Goal: Find specific page/section: Find specific page/section

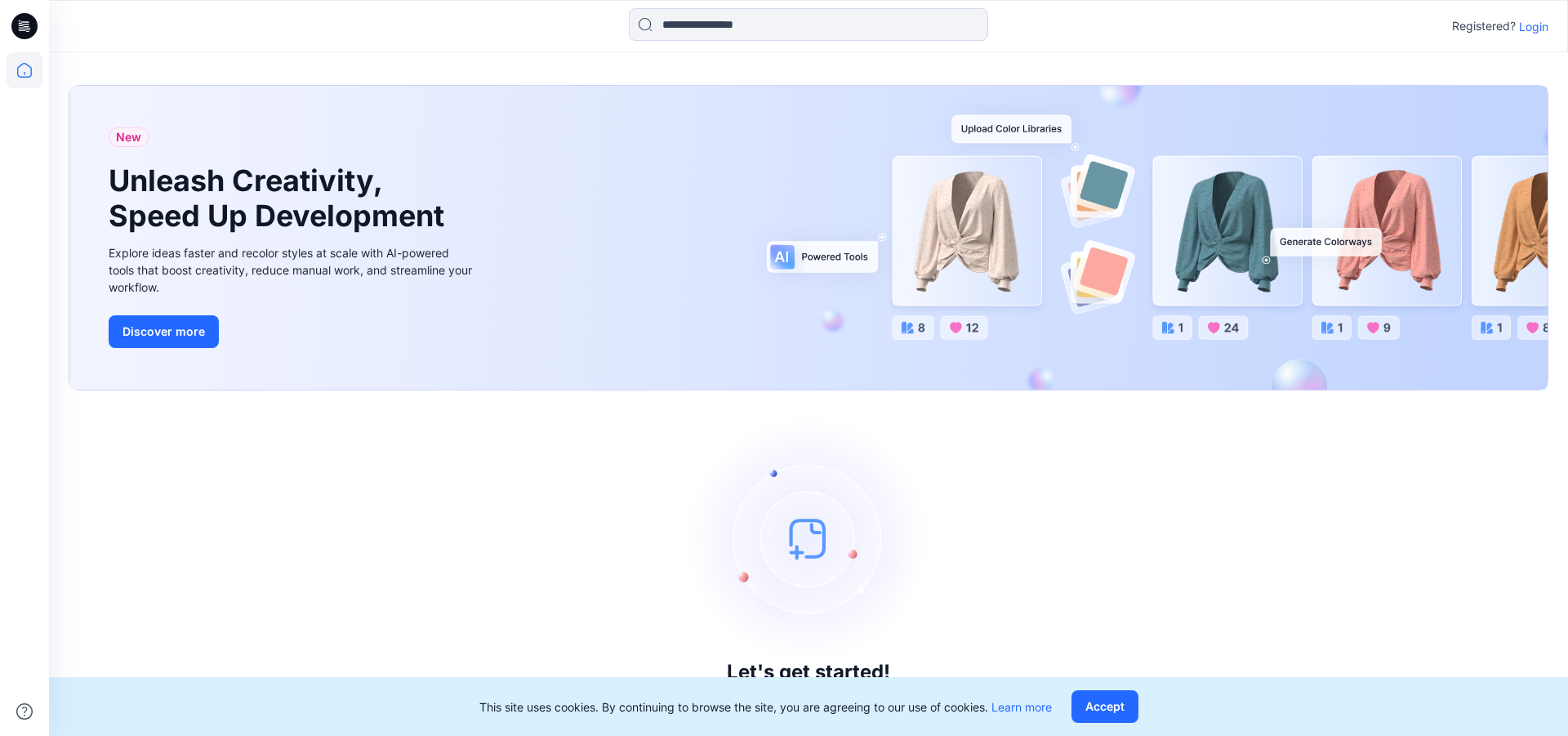
click at [1533, 26] on p "Login" at bounding box center [1534, 25] width 29 height 17
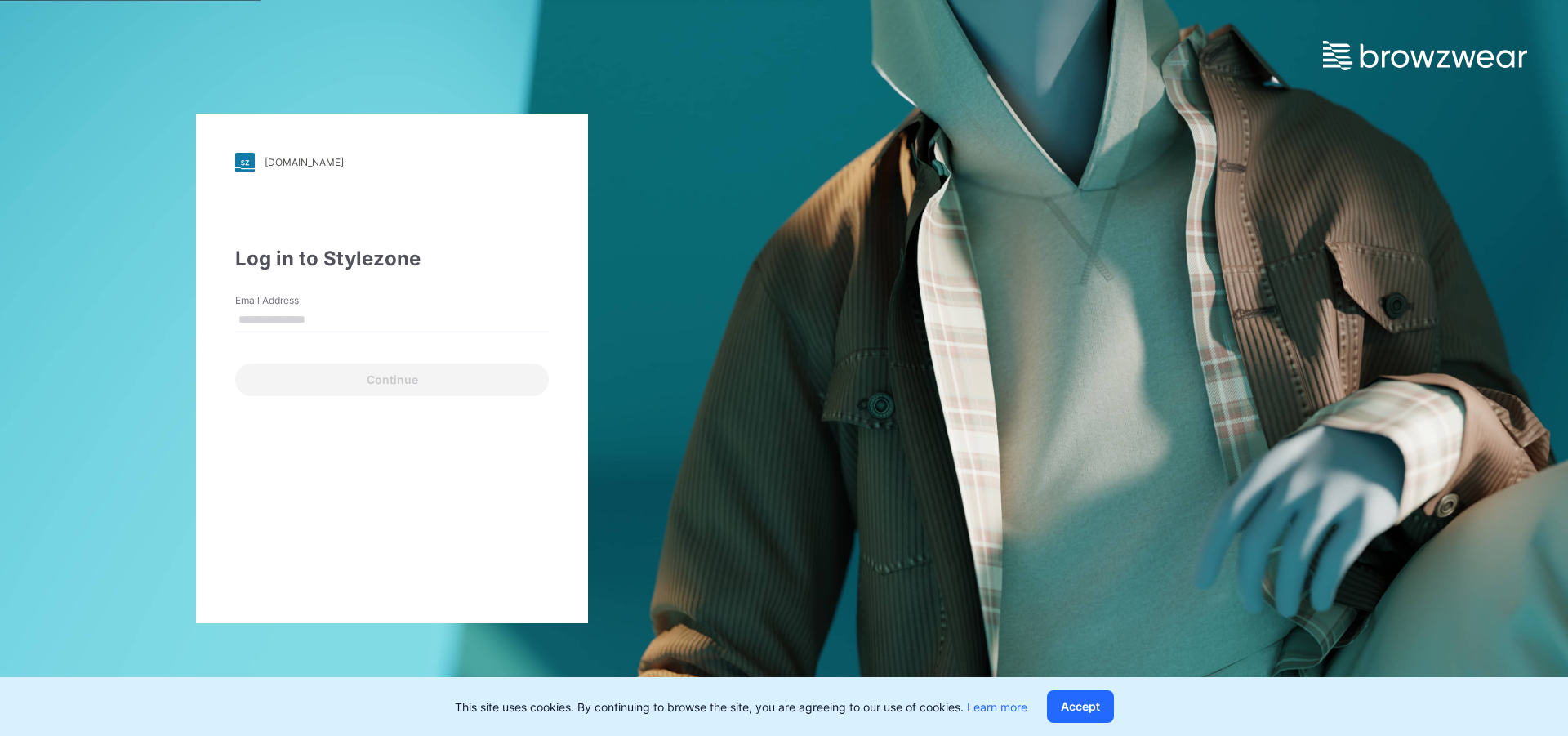
type input "**********"
click at [235, 364] on button "Continue" at bounding box center [392, 379] width 314 height 32
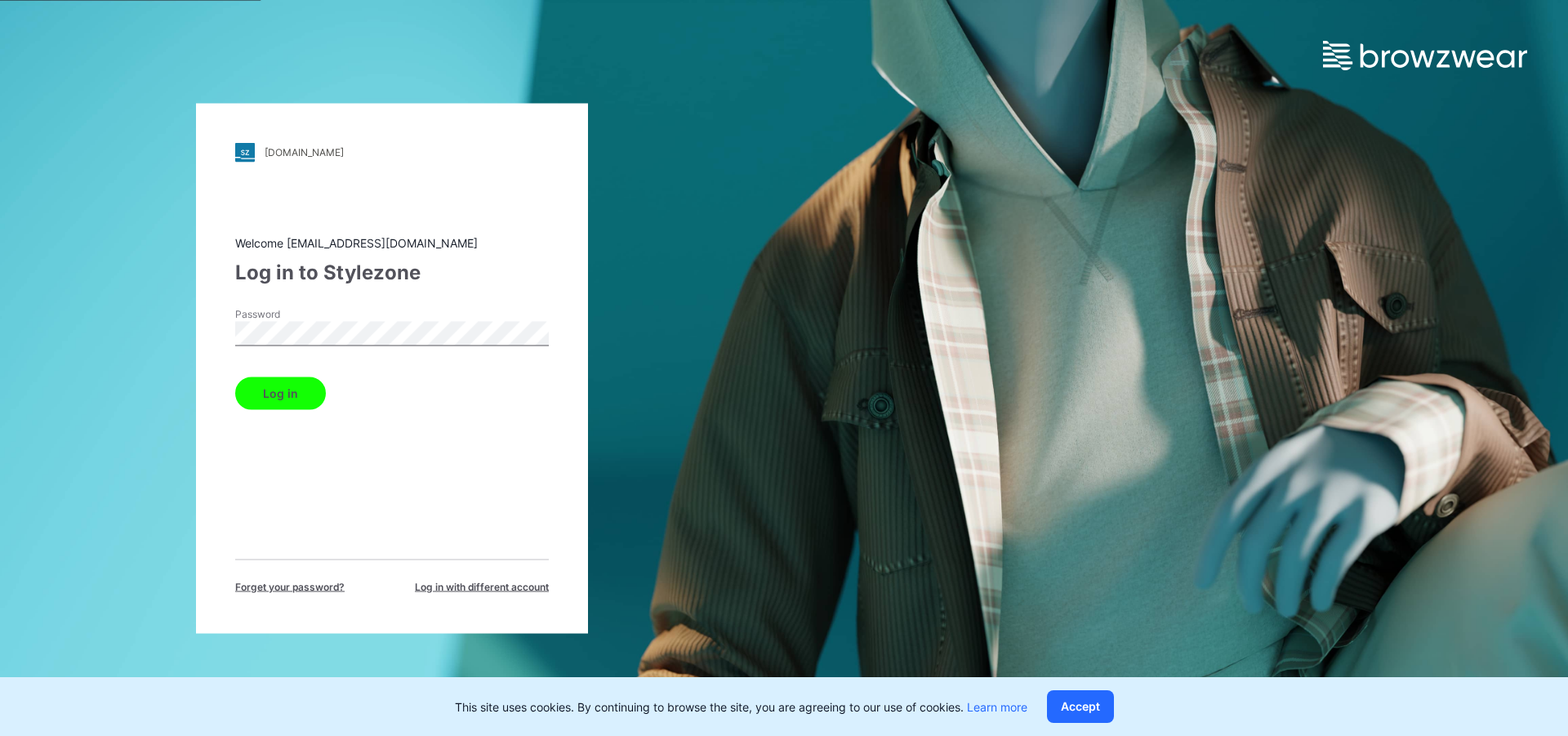
click at [235, 376] on button "Log in" at bounding box center [280, 392] width 90 height 32
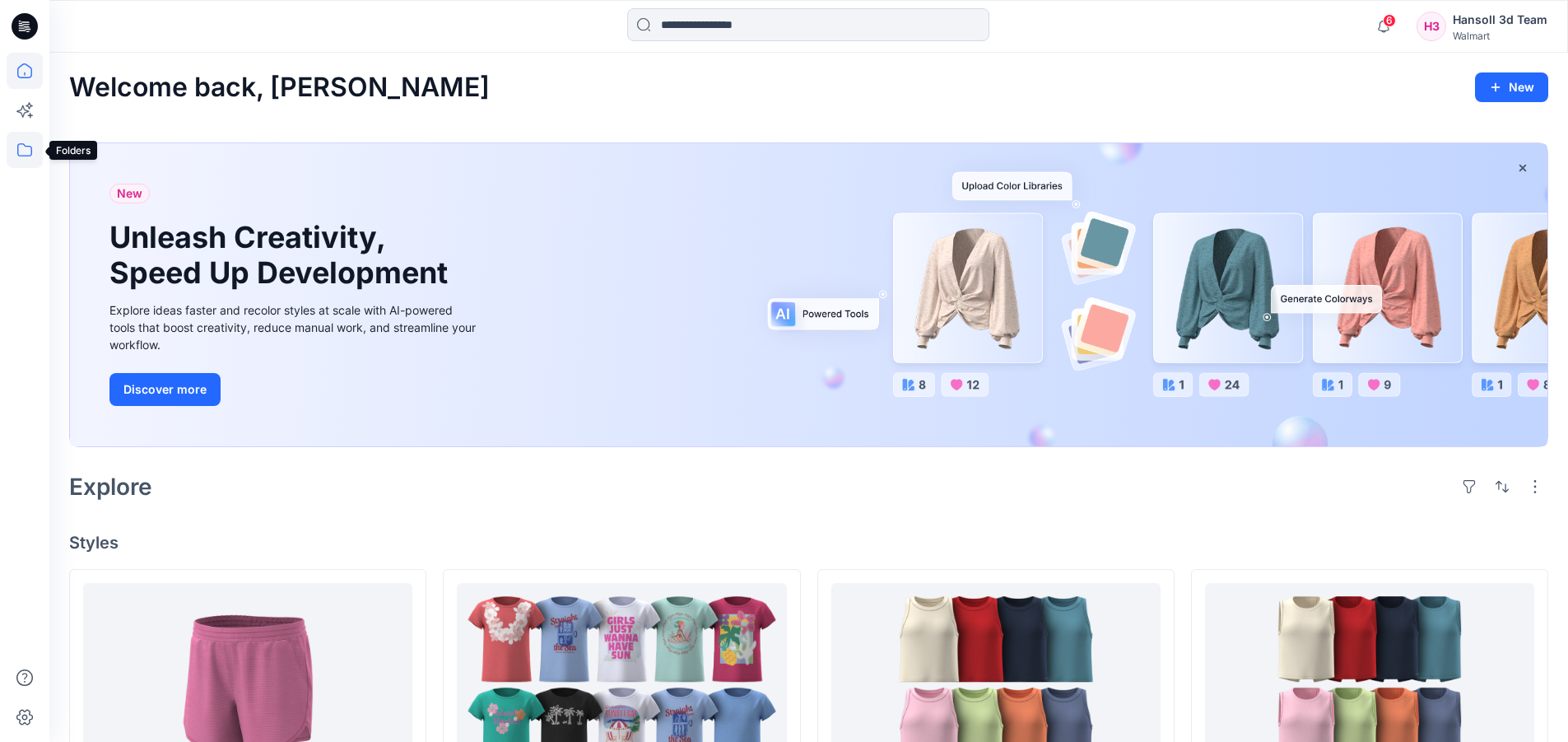
click at [33, 145] on icon at bounding box center [25, 149] width 37 height 37
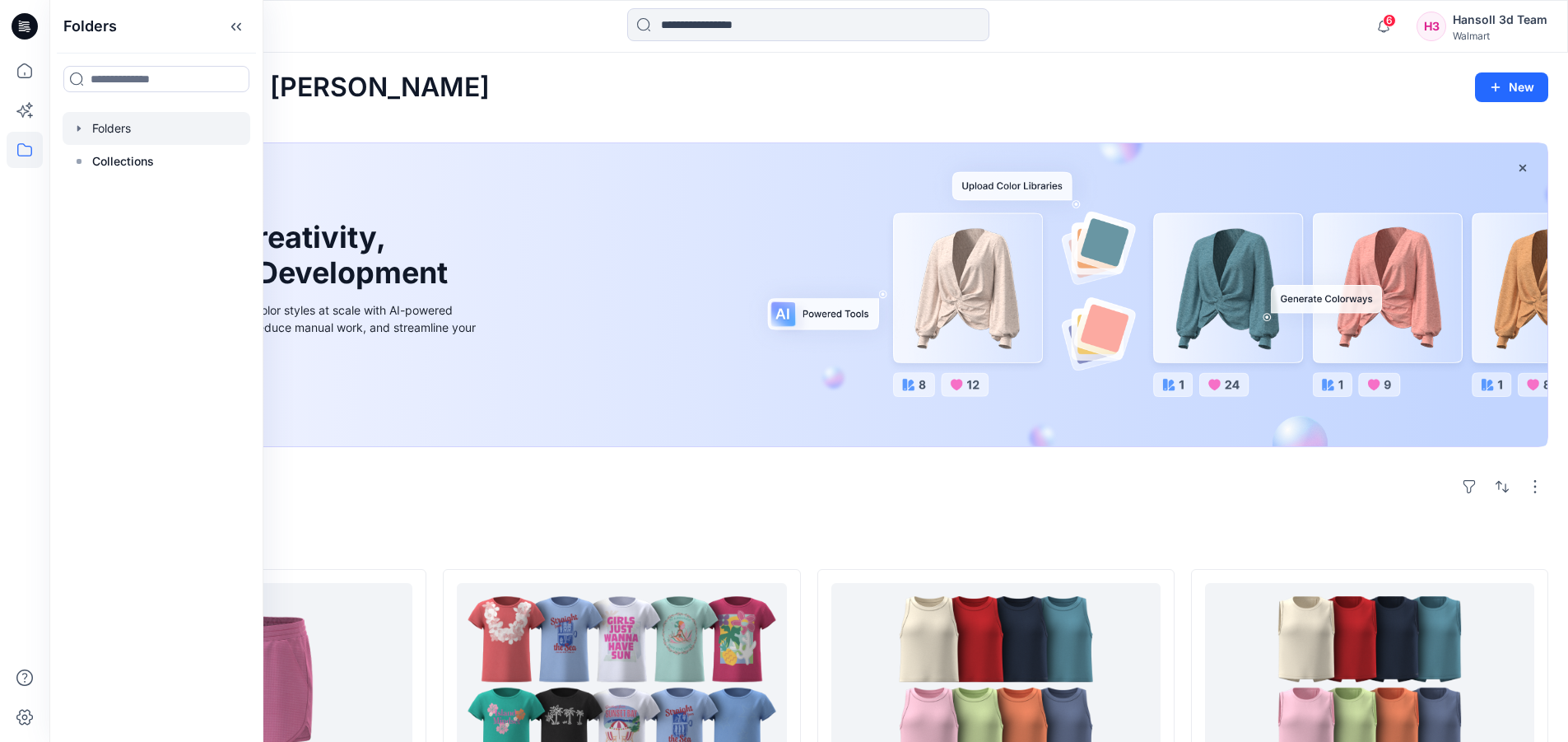
click at [124, 128] on div at bounding box center [156, 127] width 188 height 33
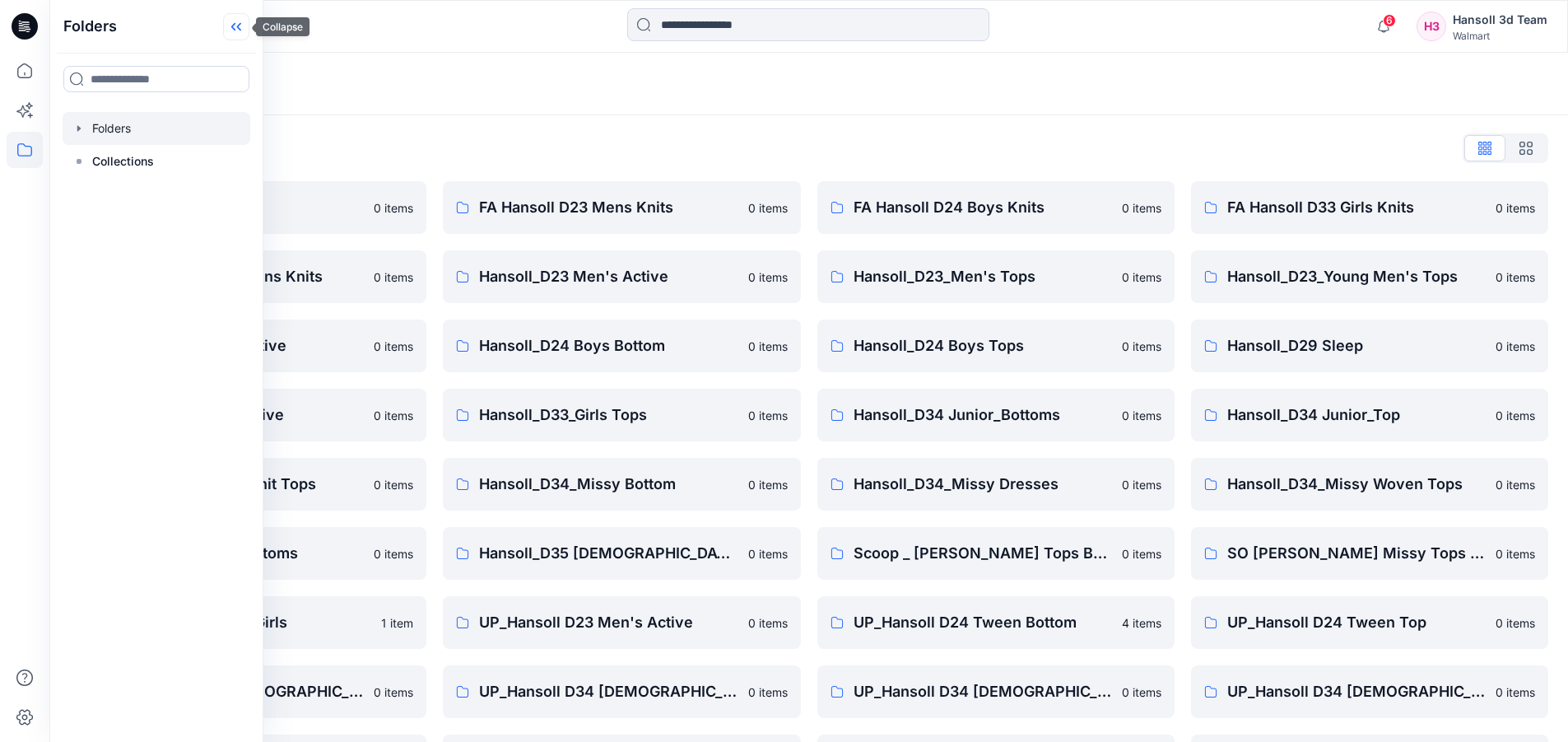
click at [239, 32] on icon at bounding box center [236, 26] width 27 height 27
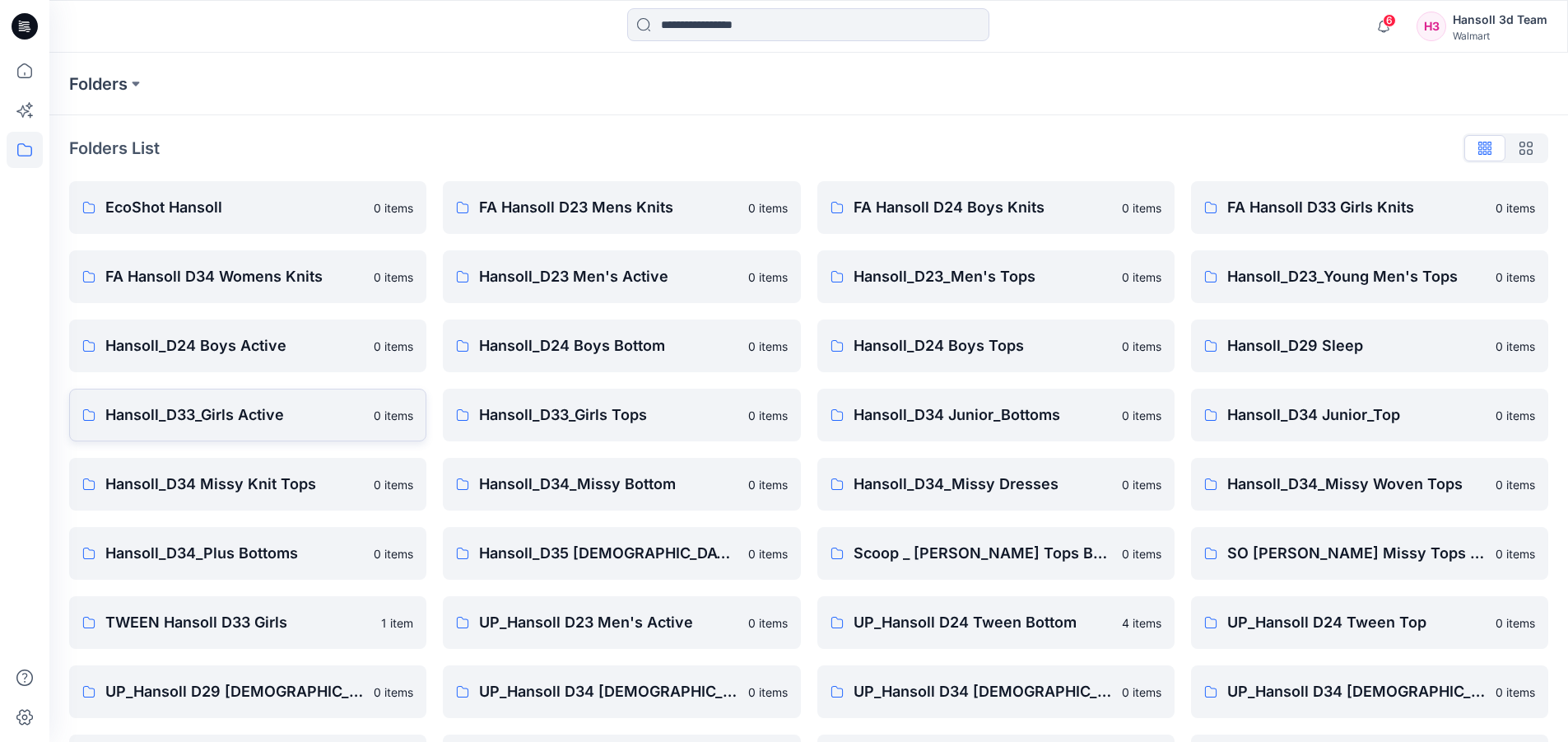
click at [155, 416] on p "Hansoll_D33_Girls Active" at bounding box center [235, 414] width 259 height 23
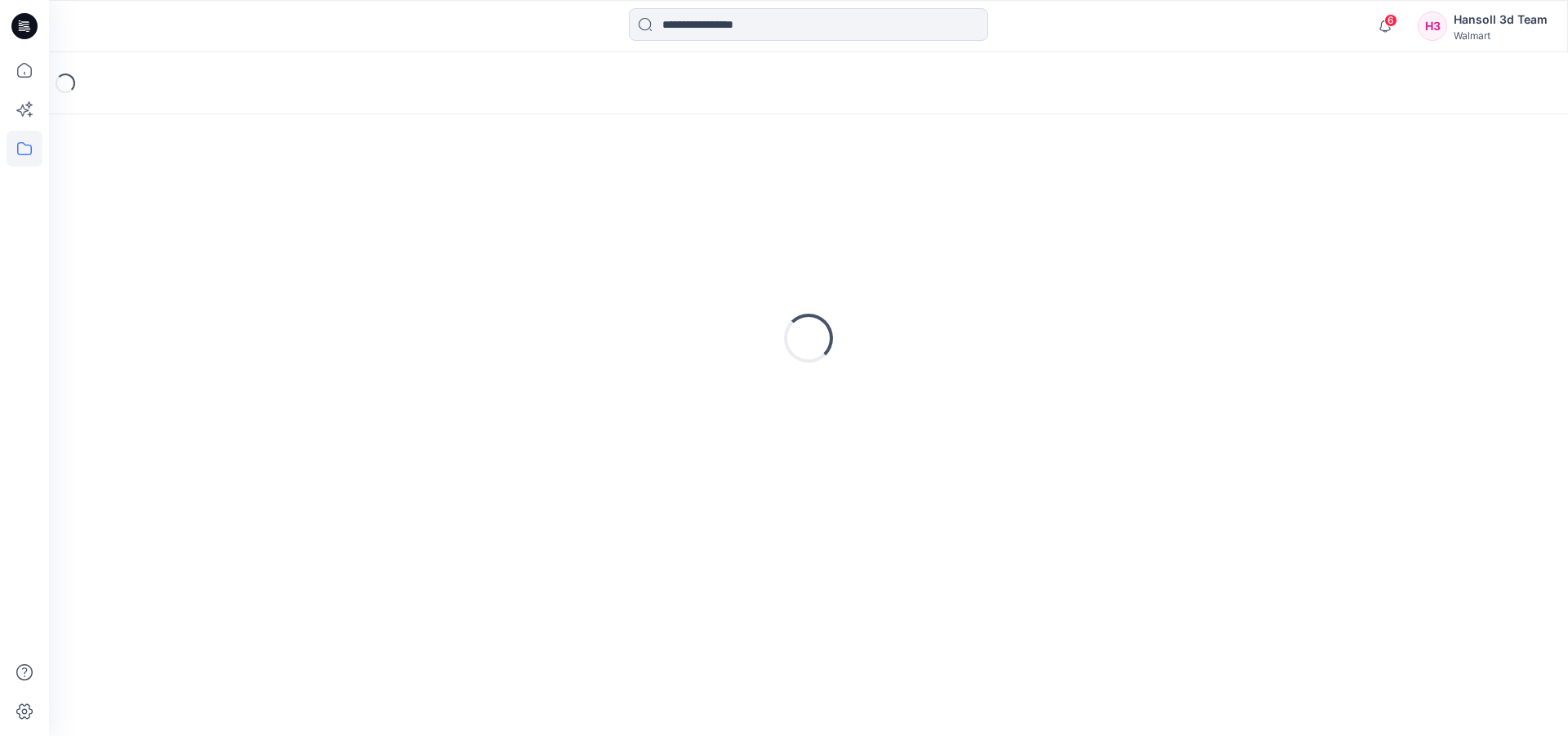
click at [154, 413] on div "Loading..." at bounding box center [808, 338] width 1480 height 408
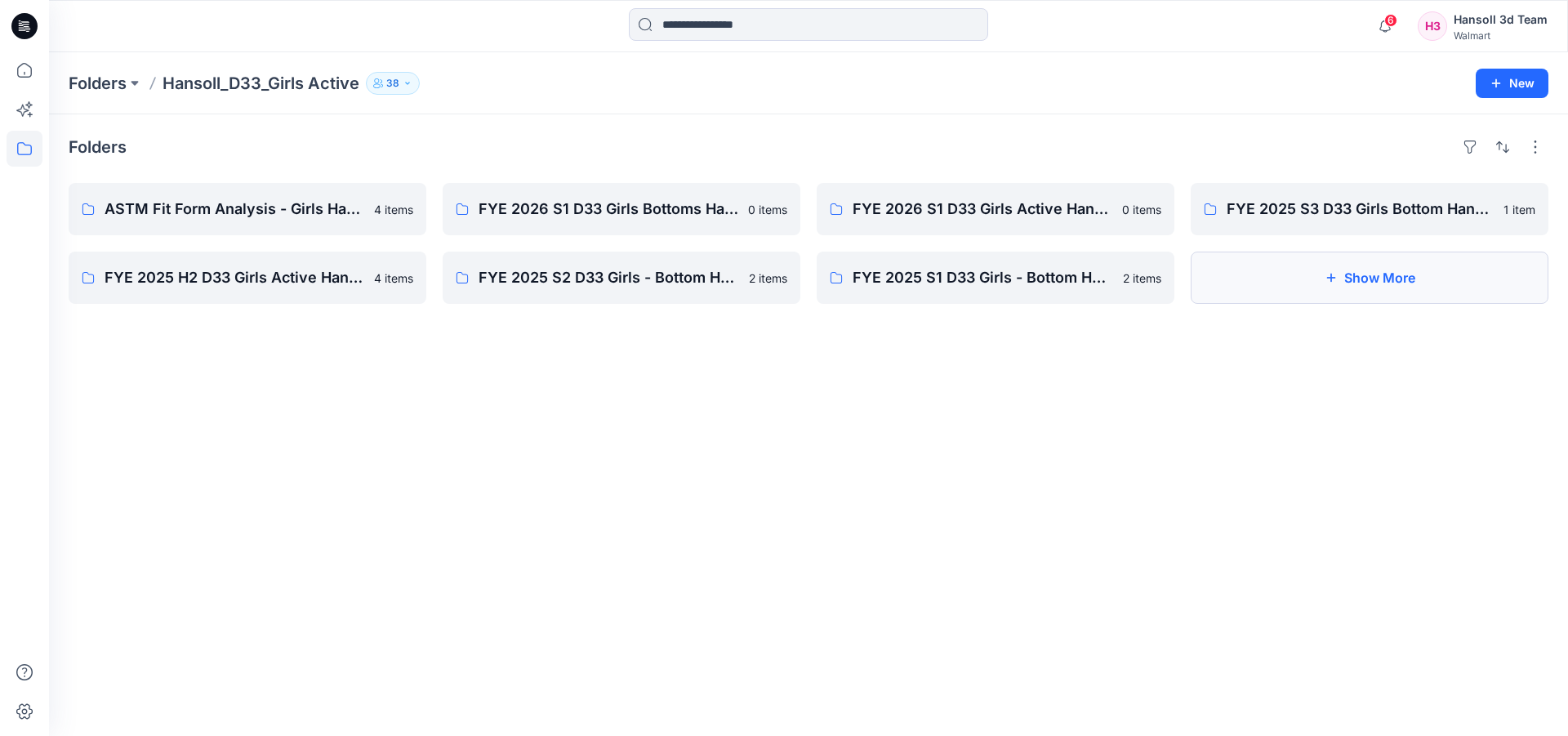
click at [1367, 280] on button "Show More" at bounding box center [1369, 277] width 358 height 52
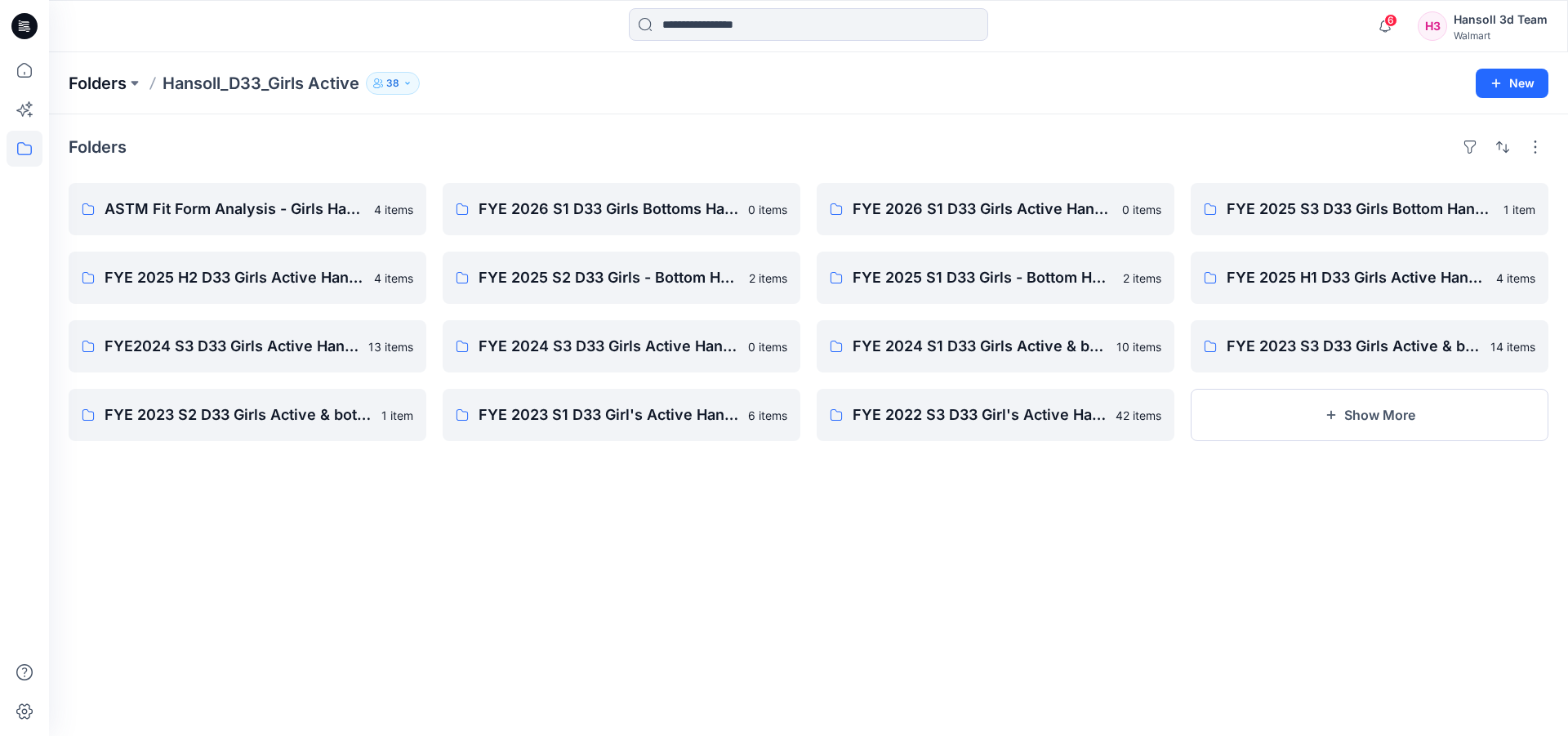
click at [102, 82] on p "Folders" at bounding box center [97, 82] width 58 height 23
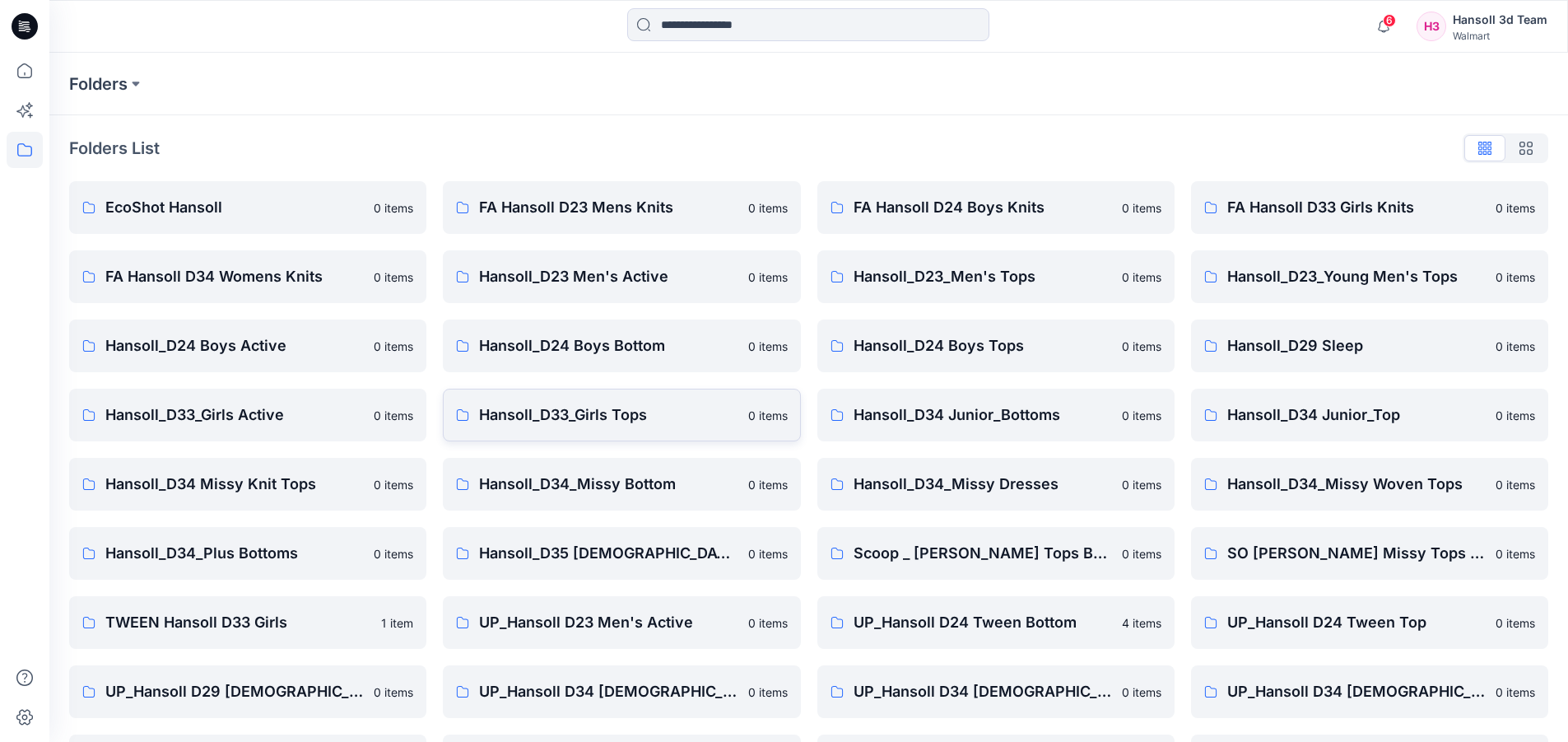
click at [548, 421] on p "Hansoll_D33_Girls Tops" at bounding box center [609, 414] width 259 height 23
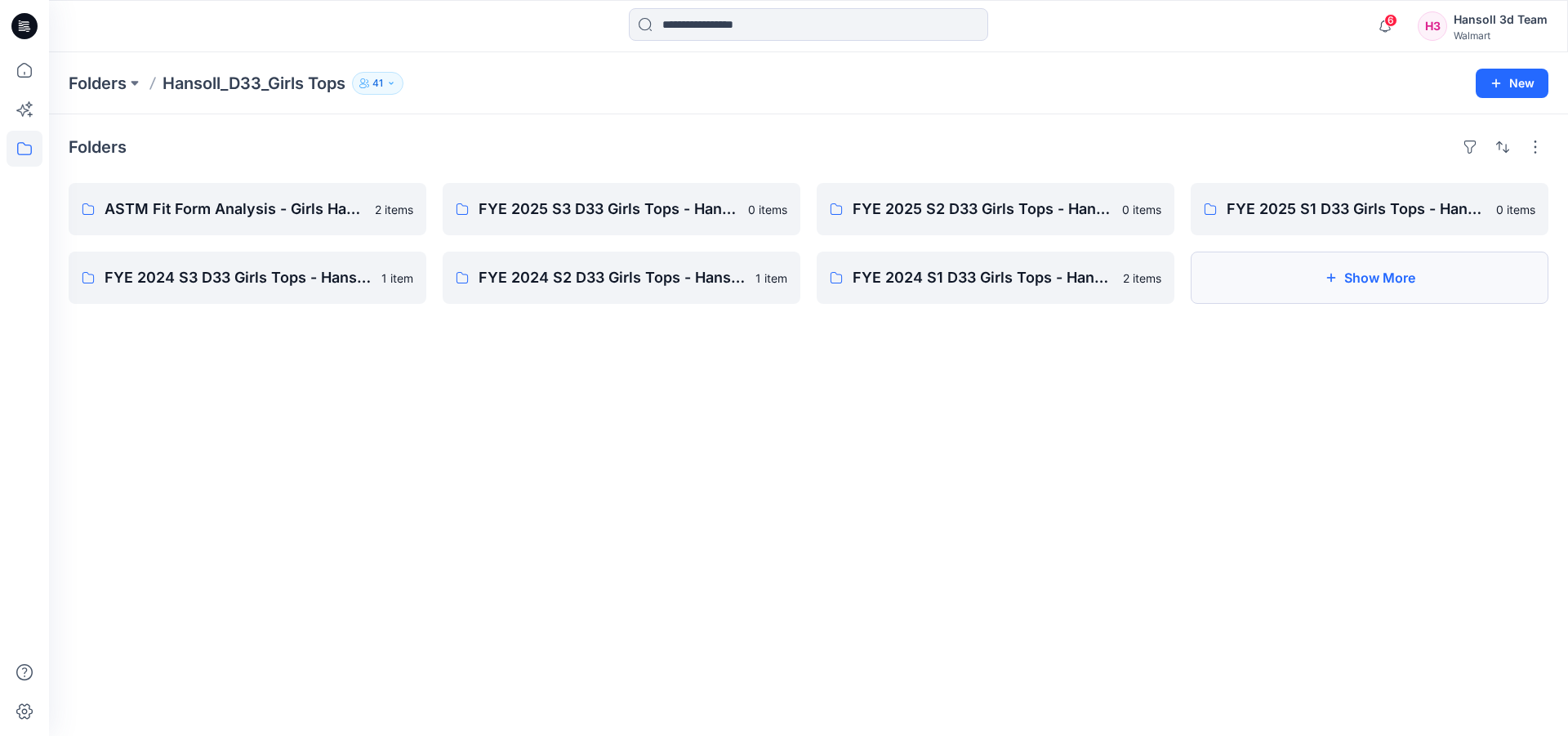
click at [1322, 272] on button "Show More" at bounding box center [1369, 277] width 358 height 52
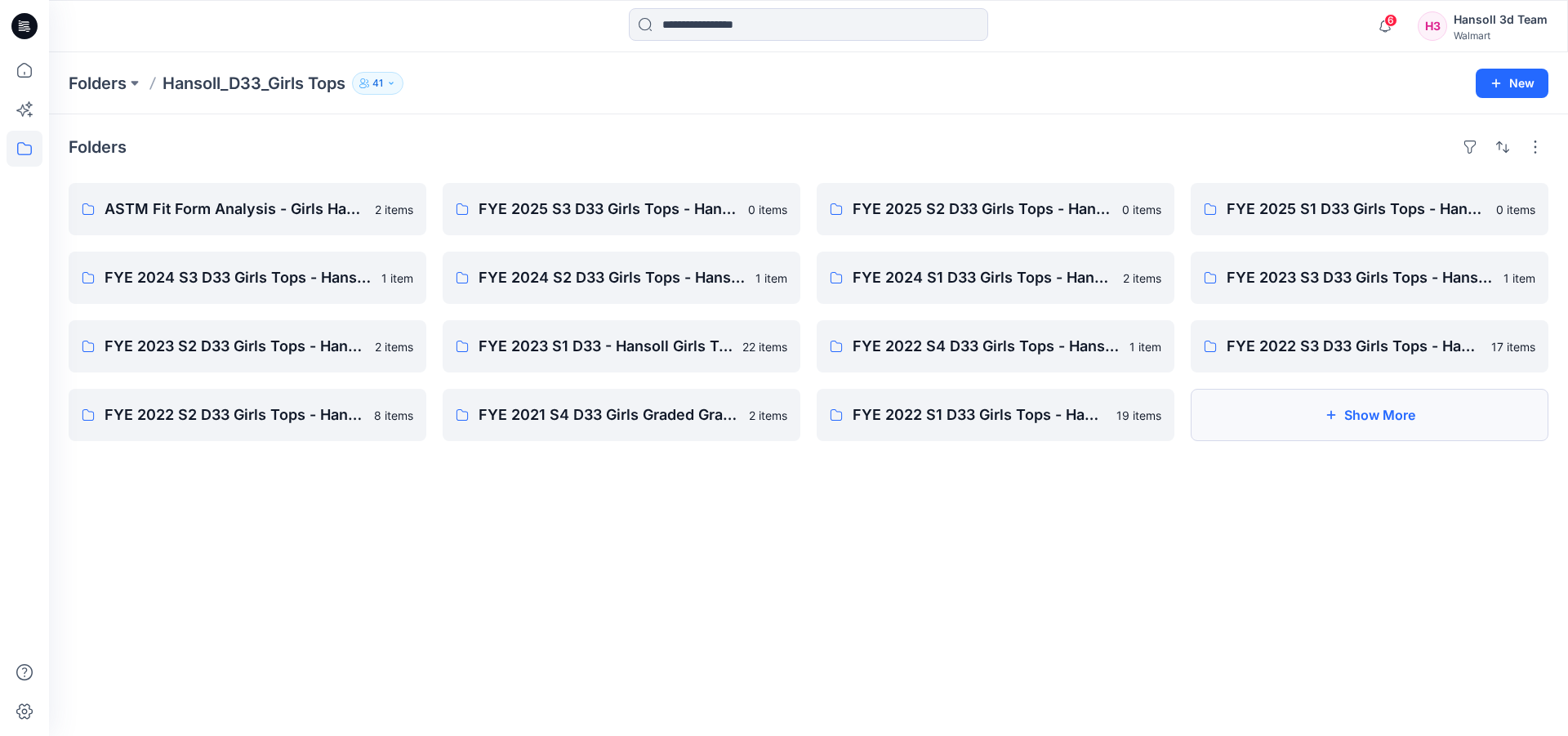
click at [1391, 413] on button "Show More" at bounding box center [1369, 414] width 358 height 52
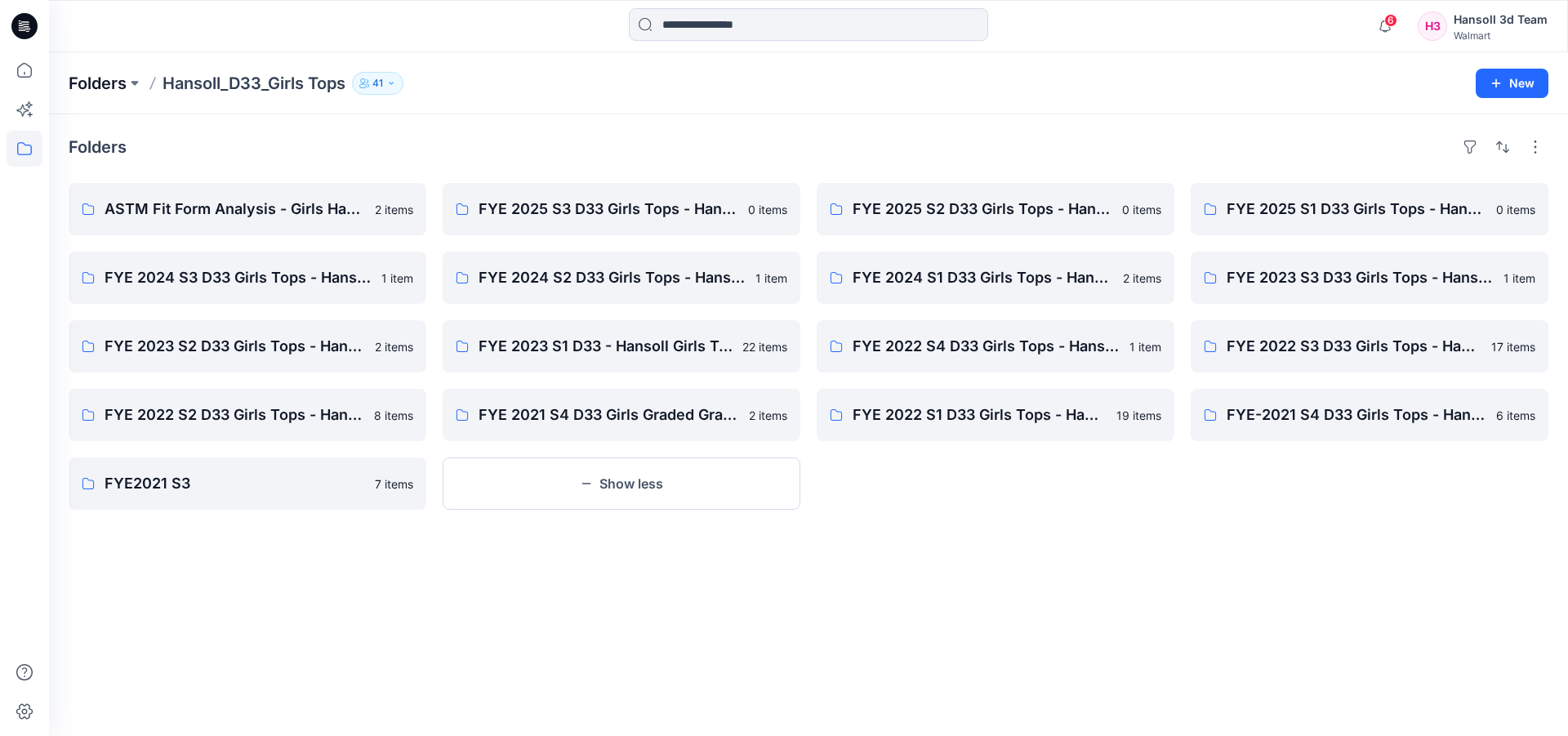
click at [85, 80] on p "Folders" at bounding box center [97, 82] width 58 height 23
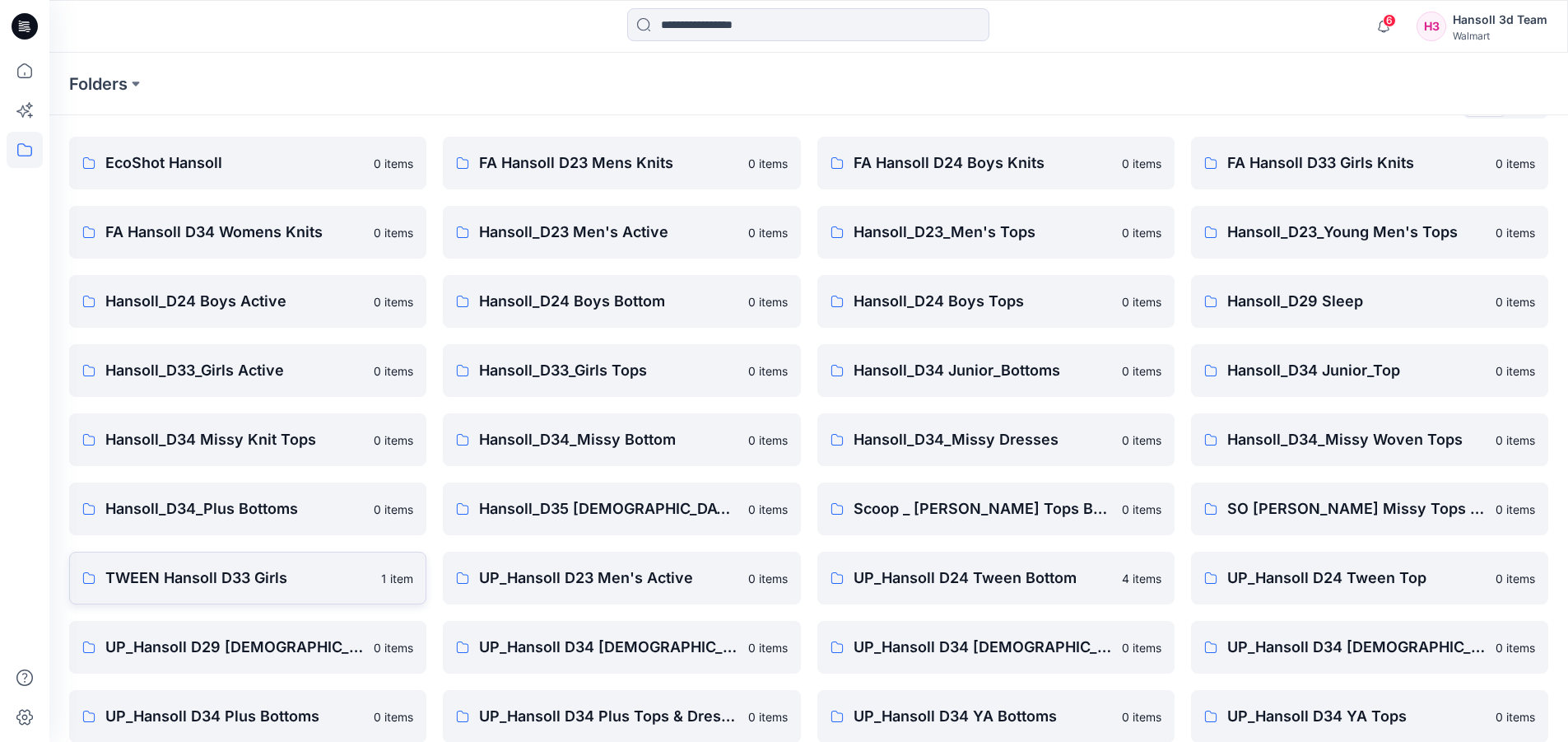
scroll to position [82, 0]
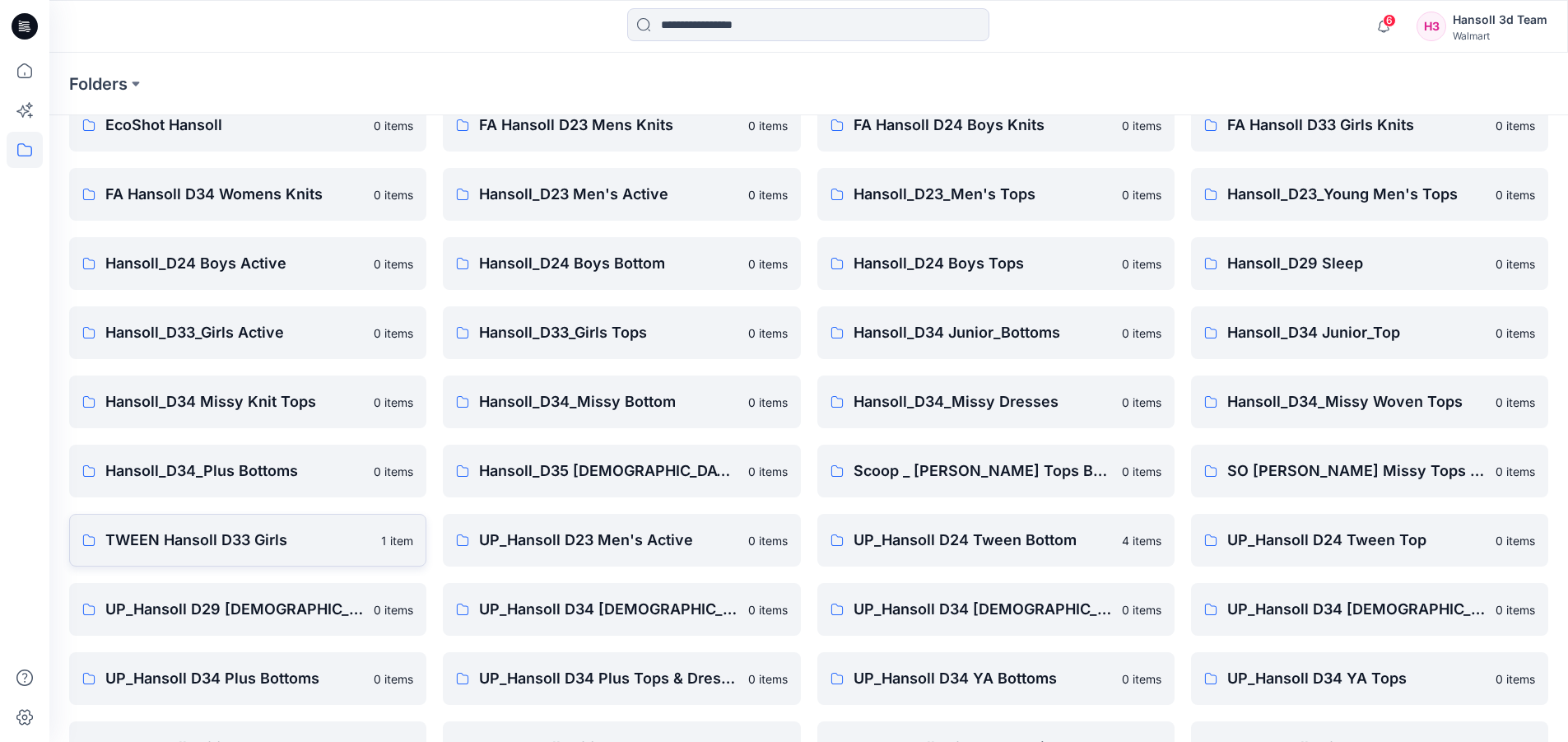
click at [206, 545] on p "TWEEN Hansoll D33 Girls" at bounding box center [238, 539] width 266 height 23
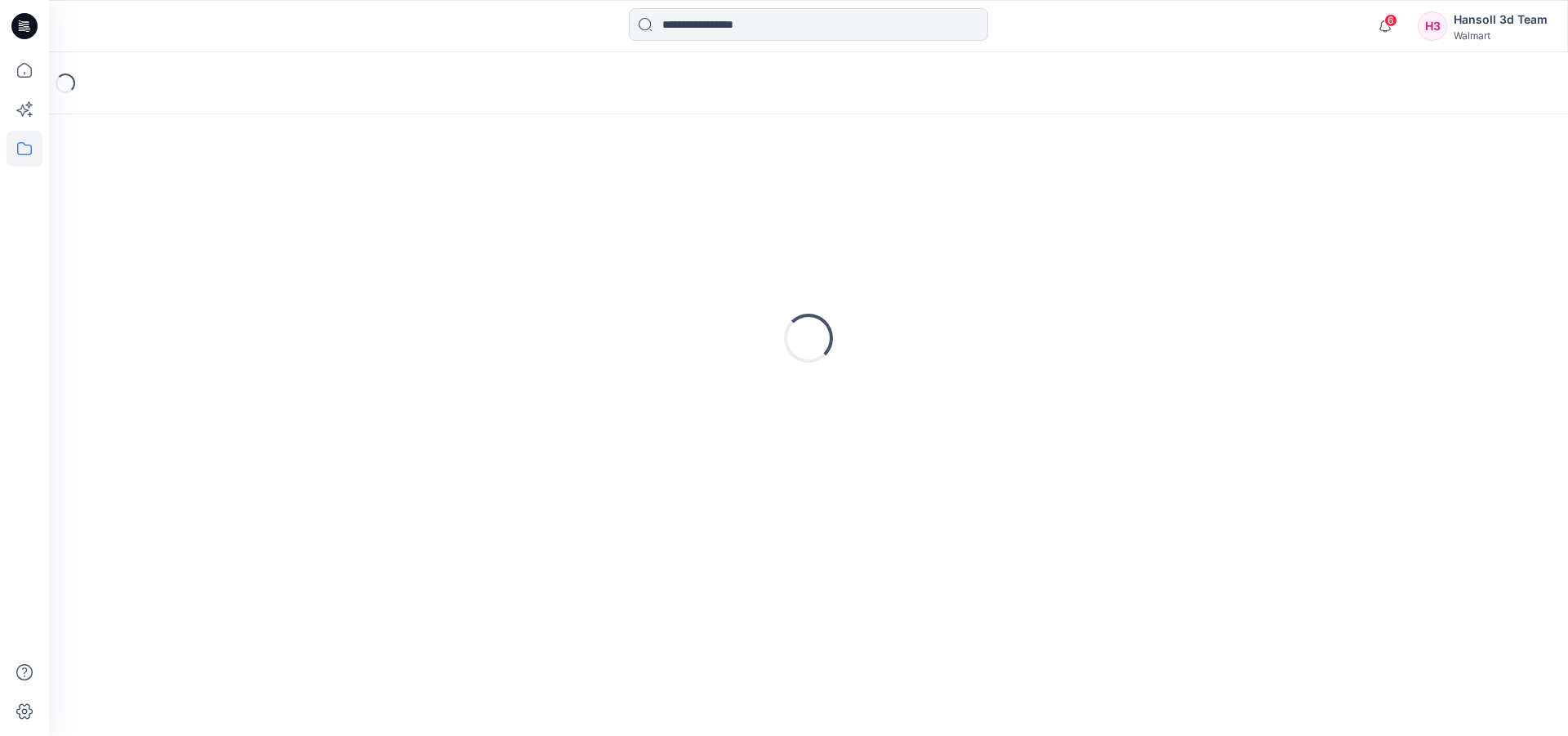
click at [205, 541] on div "Loading..." at bounding box center [808, 338] width 1480 height 408
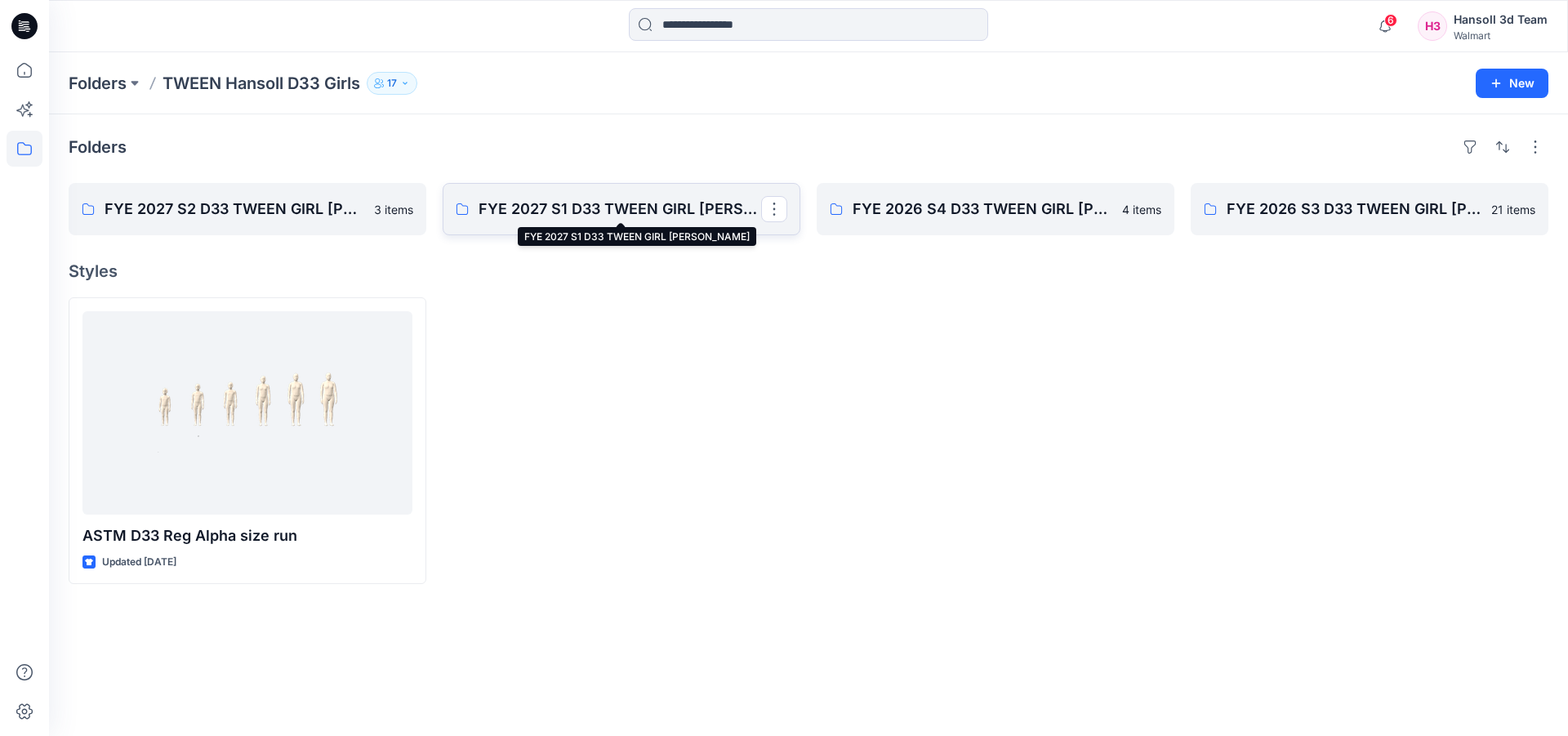
click at [599, 213] on p "FYE 2027 S1 D33 TWEEN GIRL [PERSON_NAME]" at bounding box center [620, 209] width 282 height 23
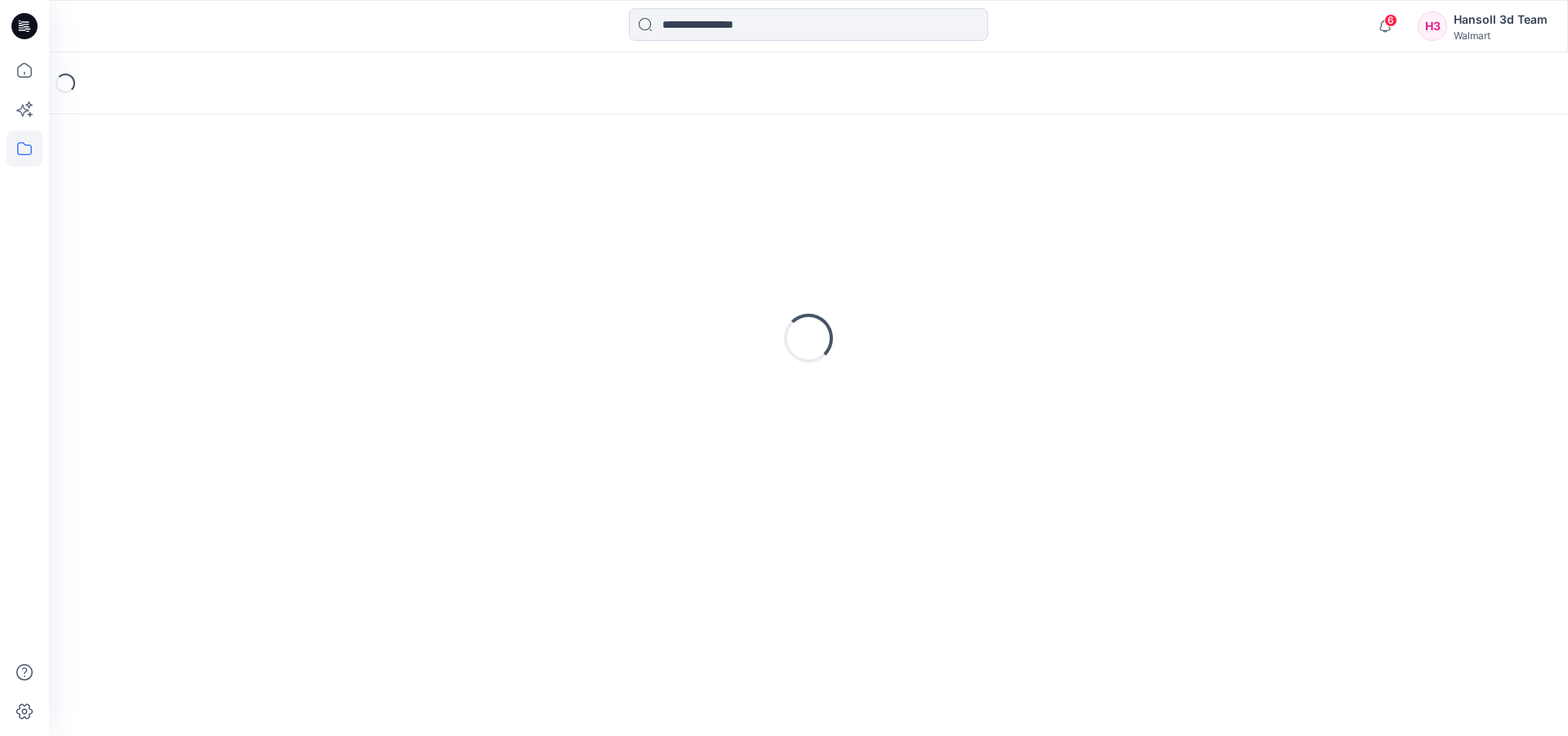
click at [599, 213] on div "Loading..." at bounding box center [808, 338] width 1480 height 408
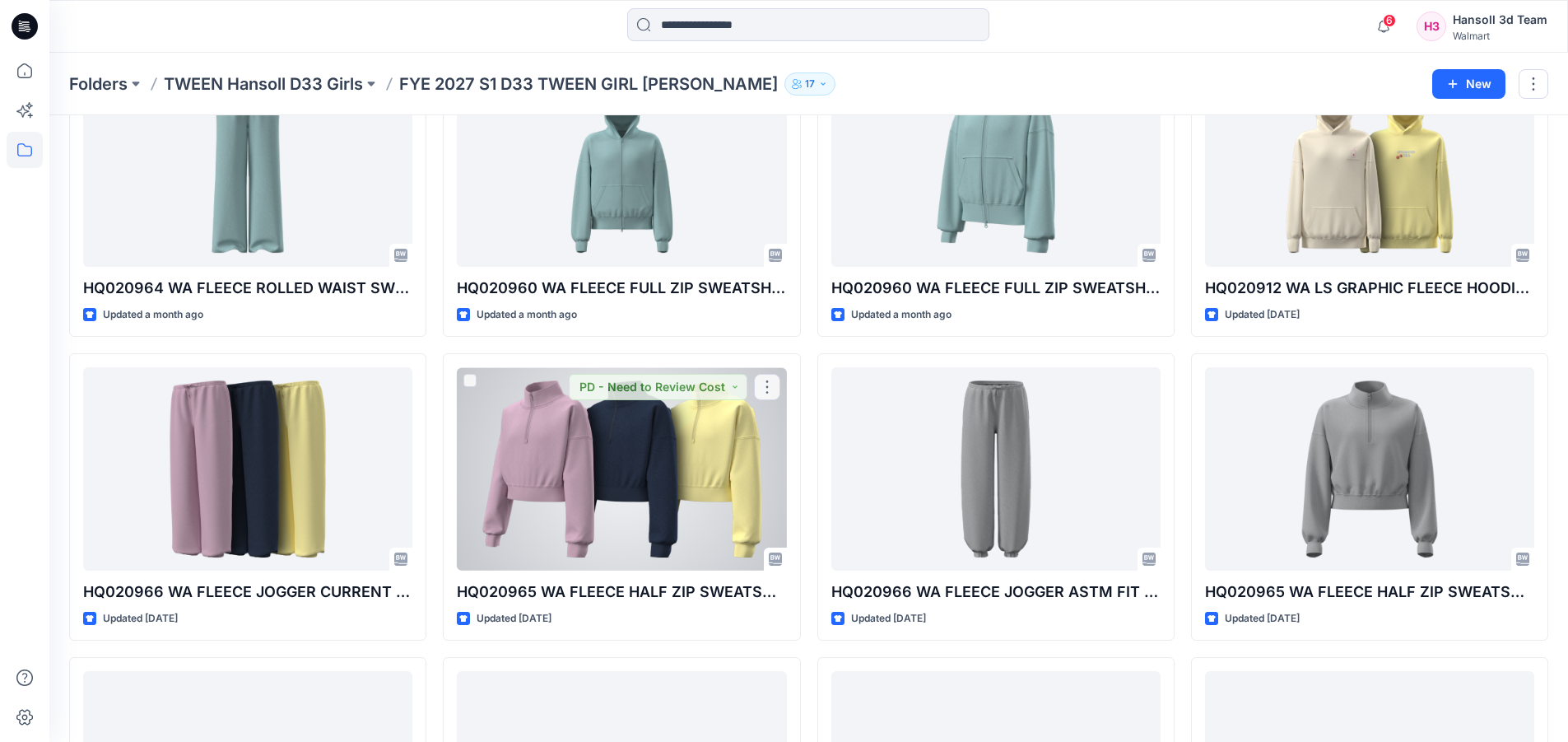
scroll to position [247, 0]
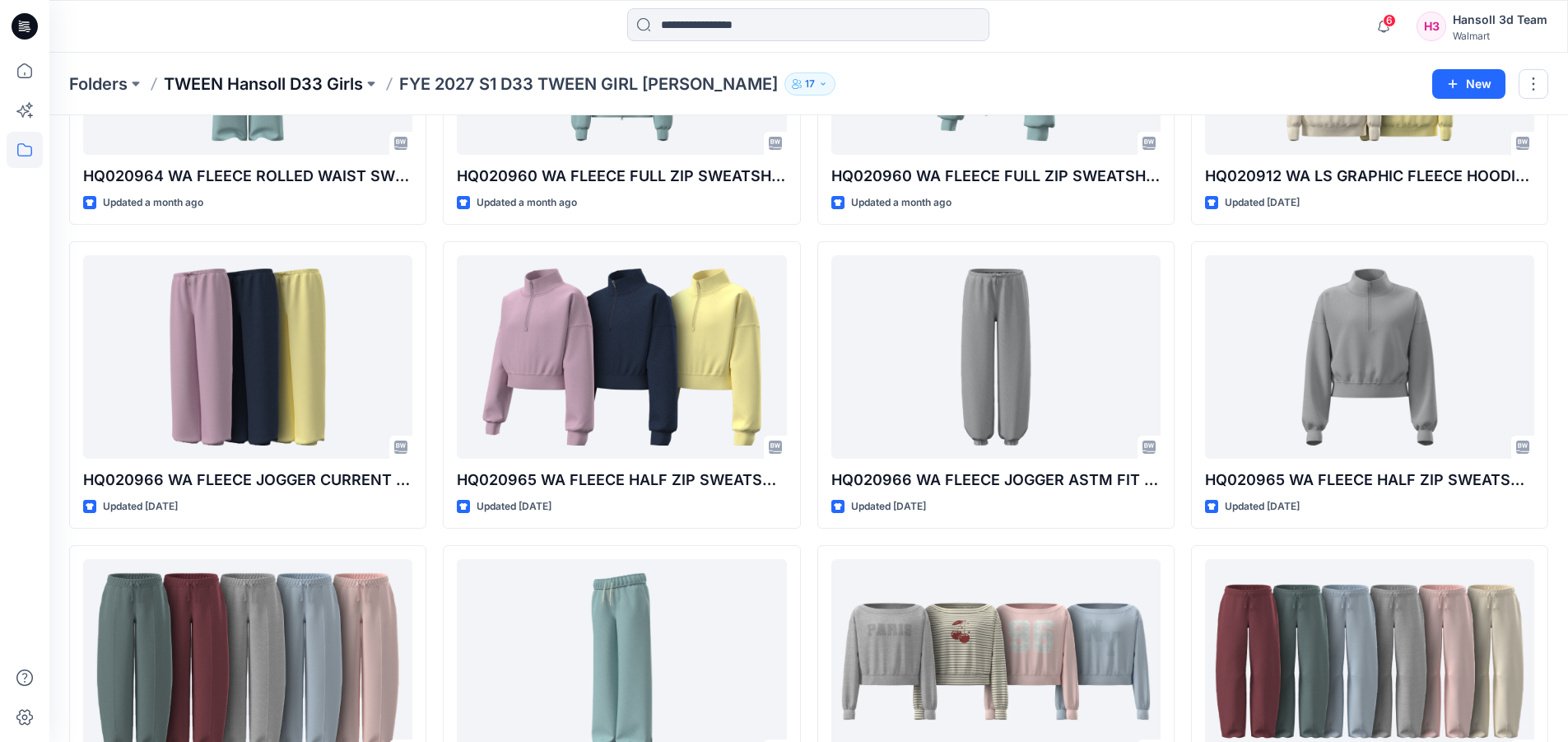
click at [280, 91] on p "TWEEN Hansoll D33 Girls" at bounding box center [264, 83] width 200 height 23
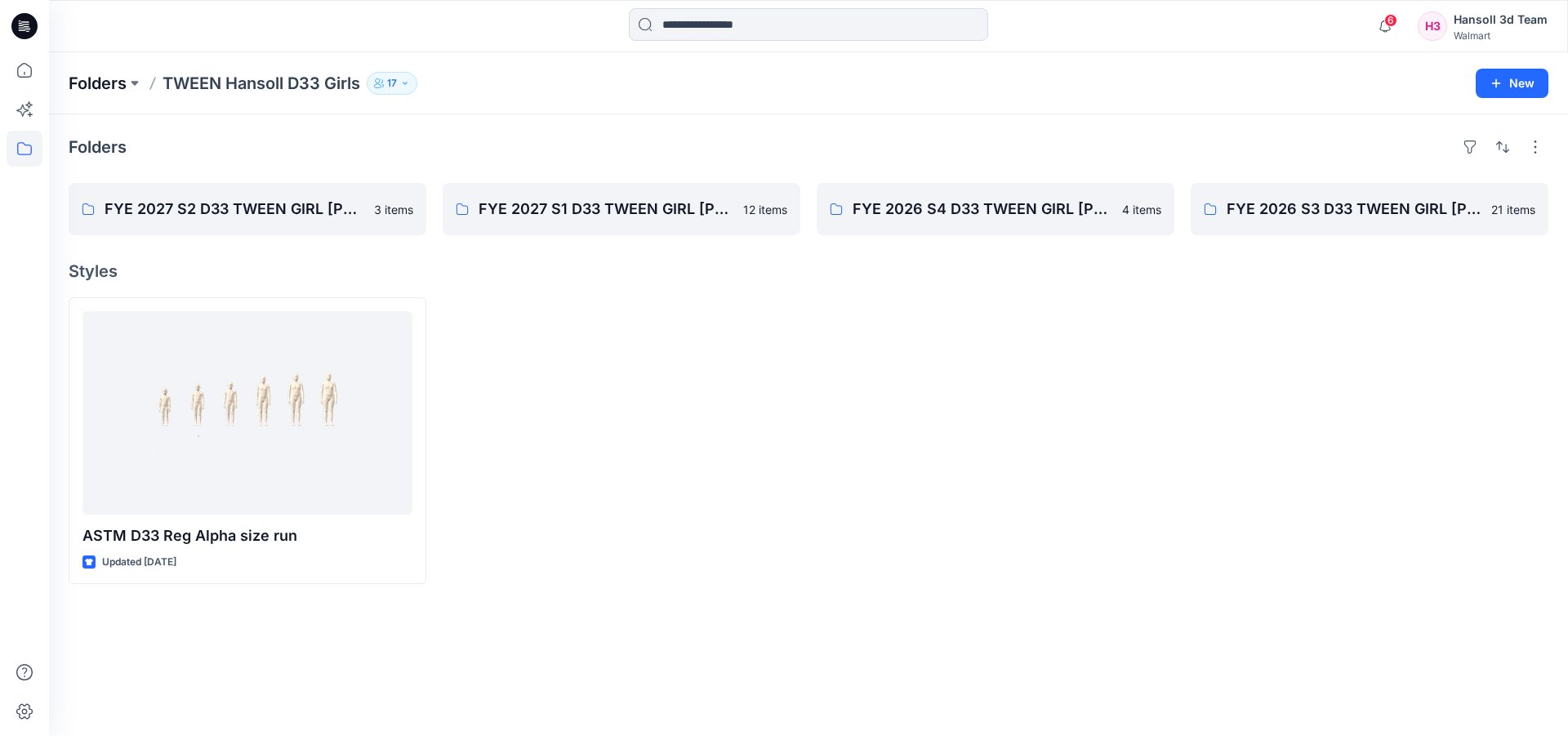
click at [109, 90] on p "Folders" at bounding box center [97, 82] width 58 height 23
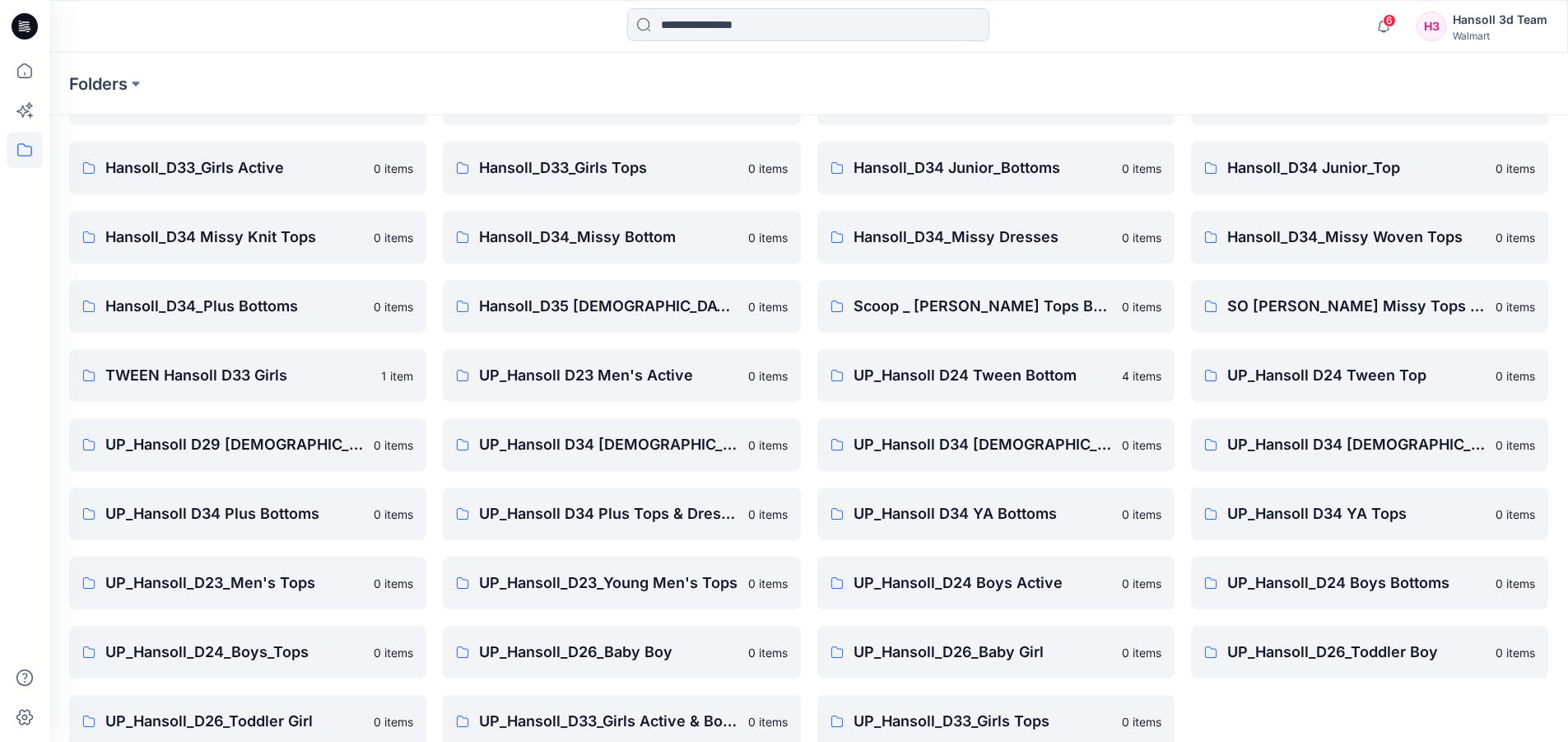
scroll to position [273, 0]
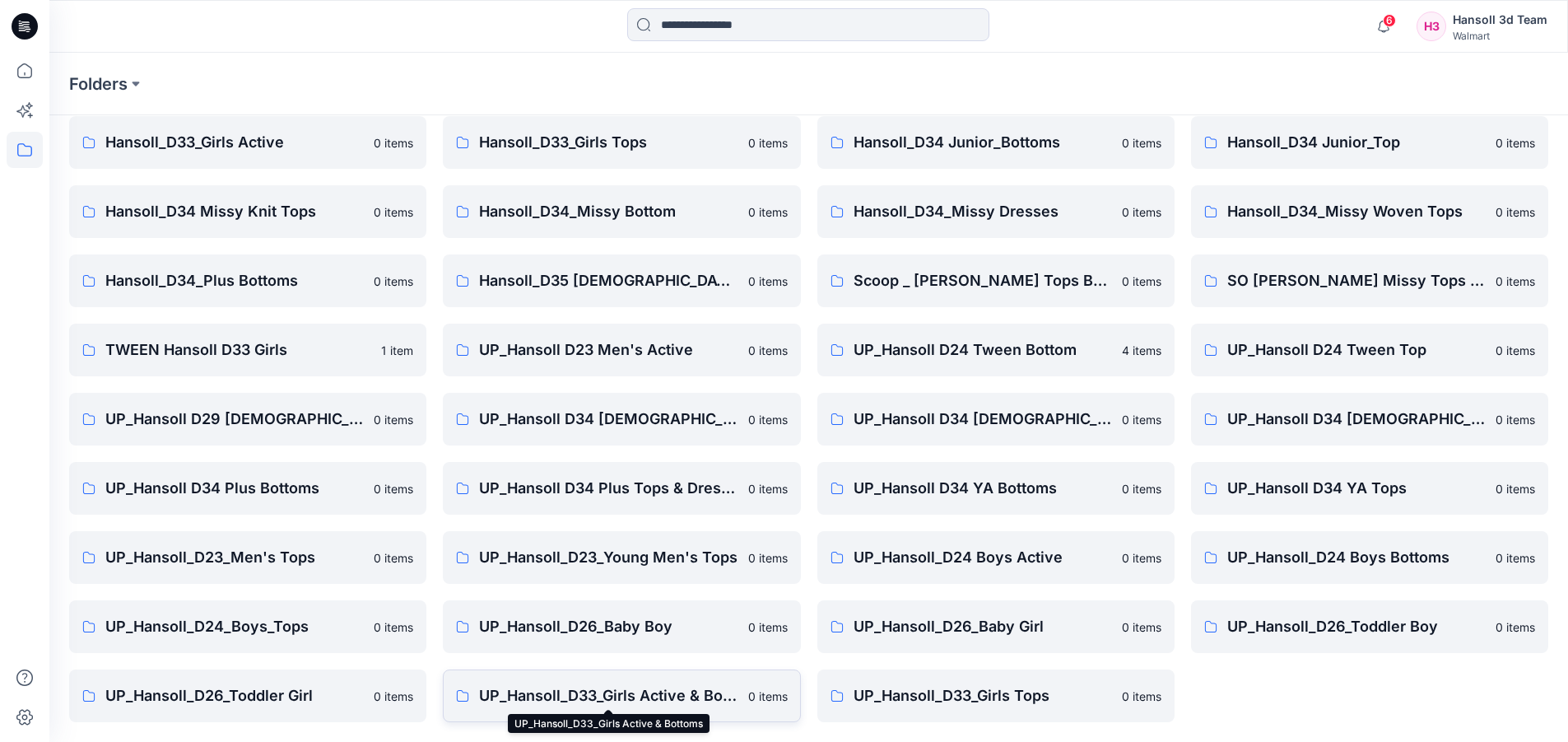
click at [604, 692] on p "UP_Hansoll_D33_Girls Active & Bottoms" at bounding box center [609, 695] width 259 height 23
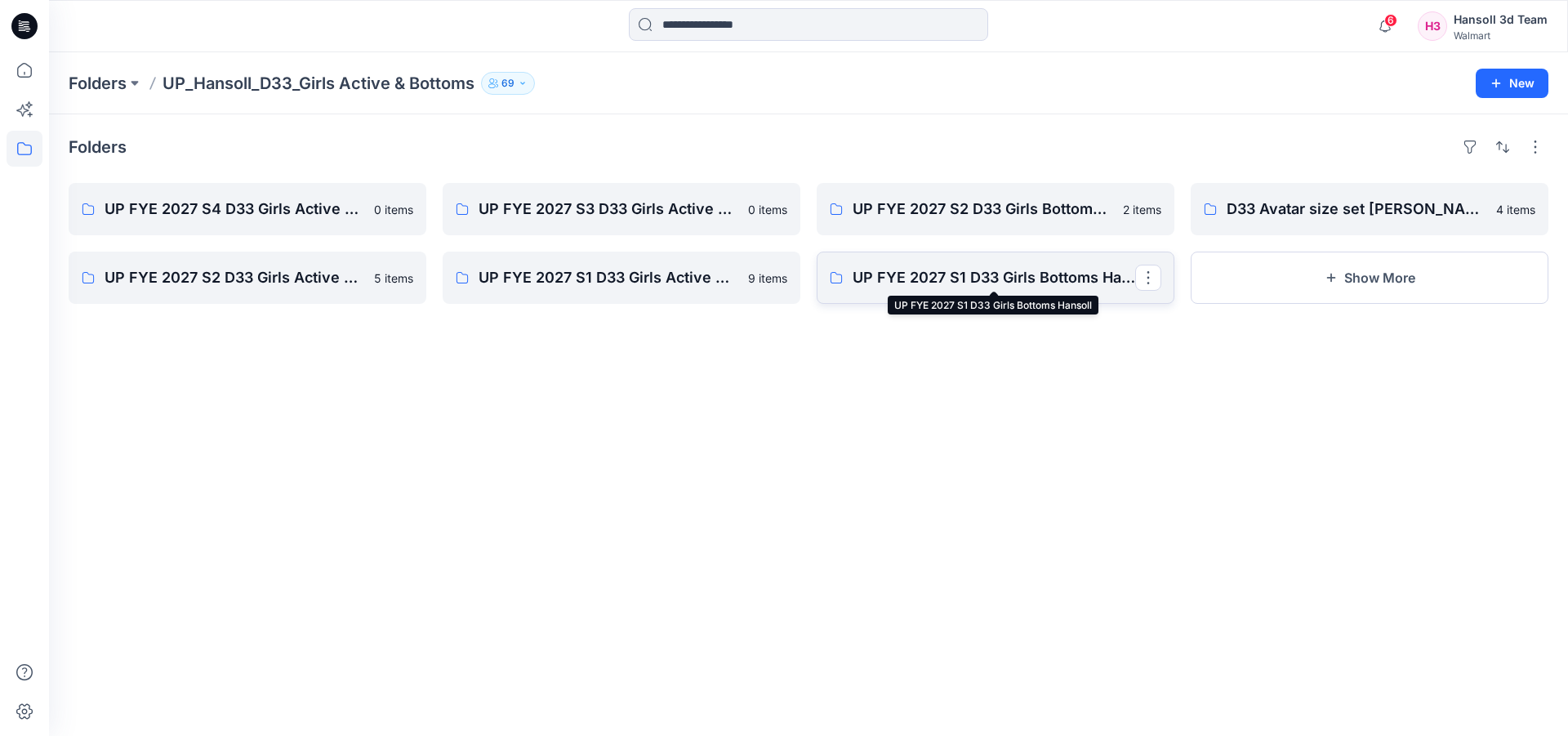
click at [995, 281] on p "UP FYE 2027 S1 D33 Girls Bottoms Hansoll" at bounding box center [994, 277] width 282 height 23
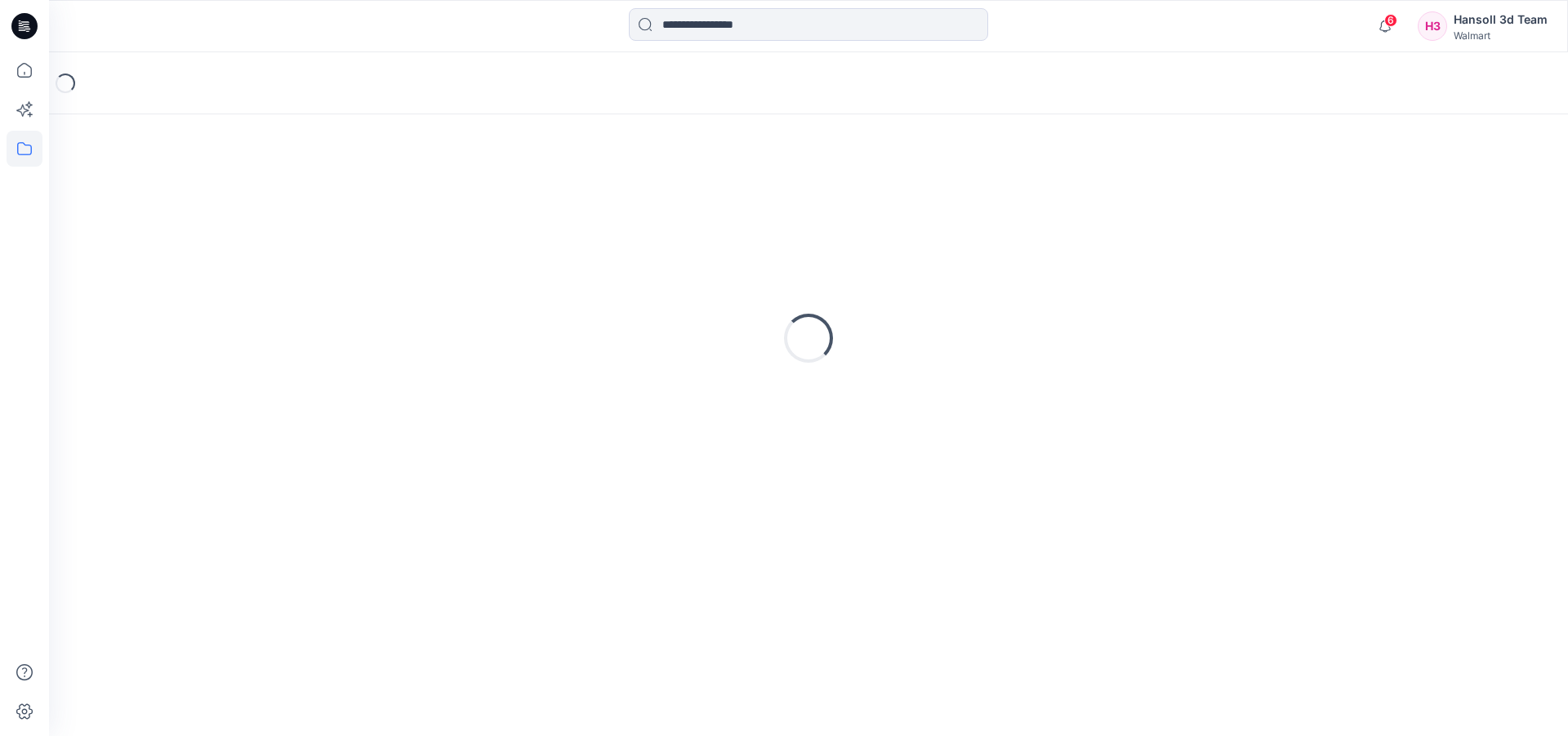
click at [995, 281] on div "Loading..." at bounding box center [808, 338] width 1480 height 408
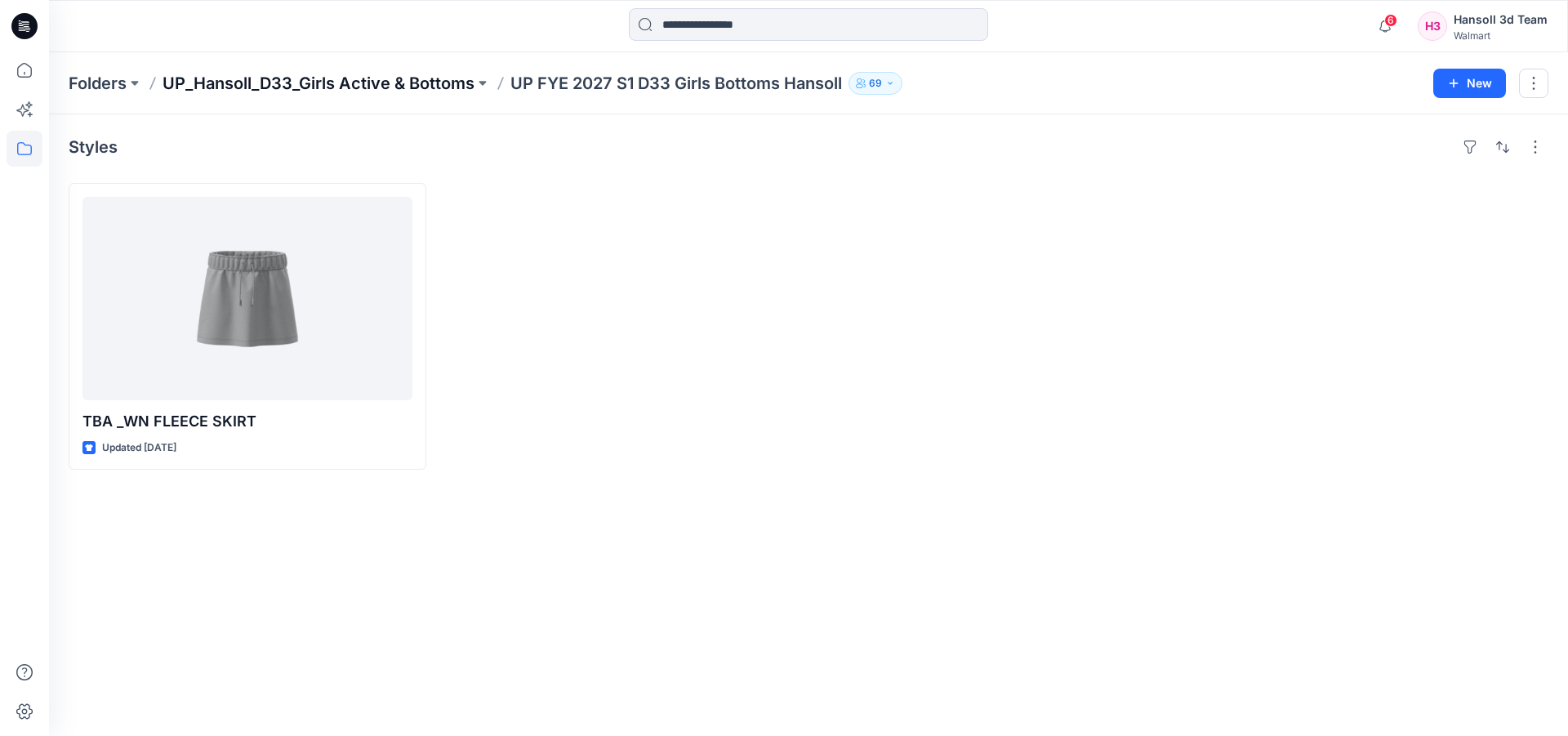
click at [365, 78] on p "UP_Hansoll_D33_Girls Active & Bottoms" at bounding box center [319, 82] width 312 height 23
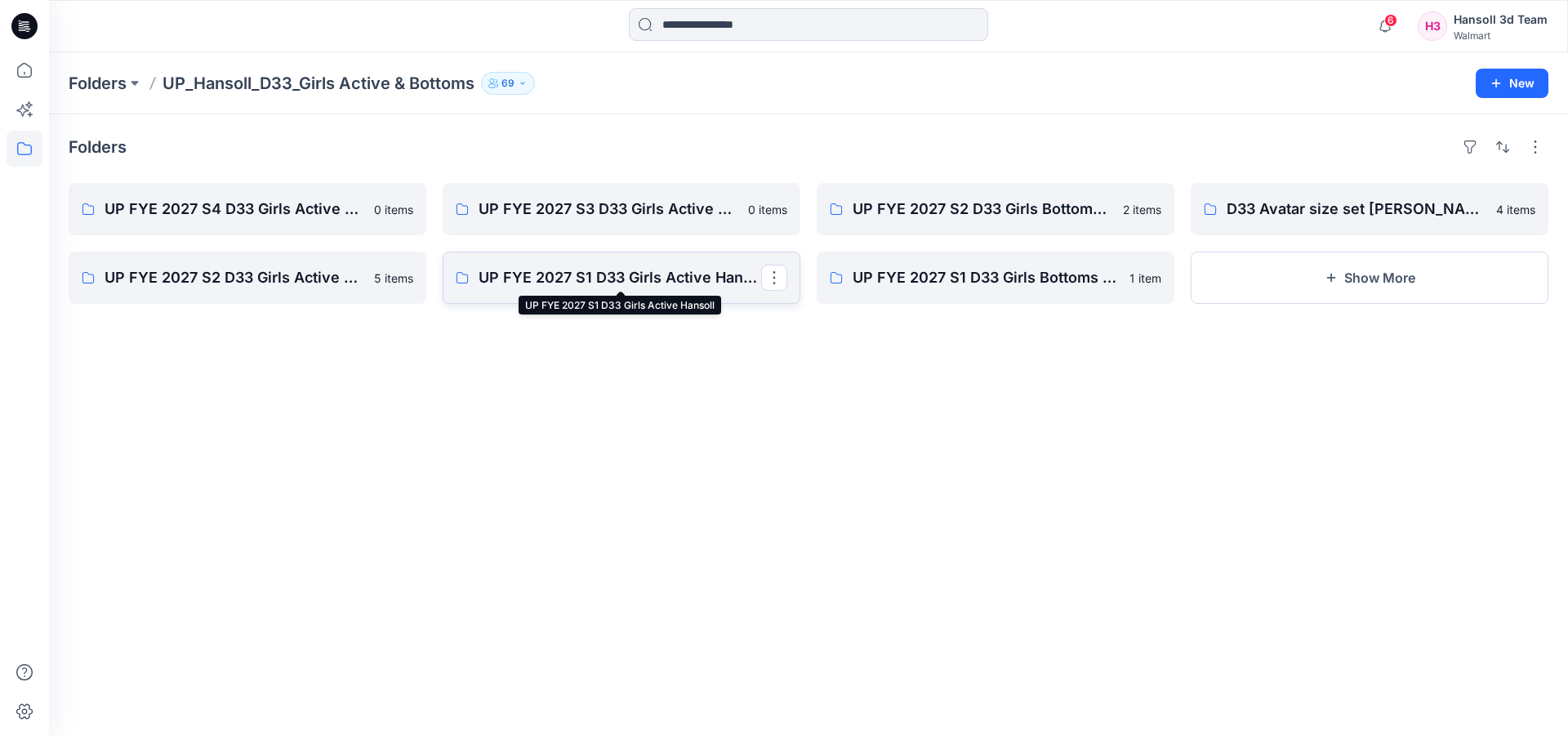
click at [508, 275] on p "UP FYE 2027 S1 D33 Girls Active Hansoll" at bounding box center [620, 277] width 282 height 23
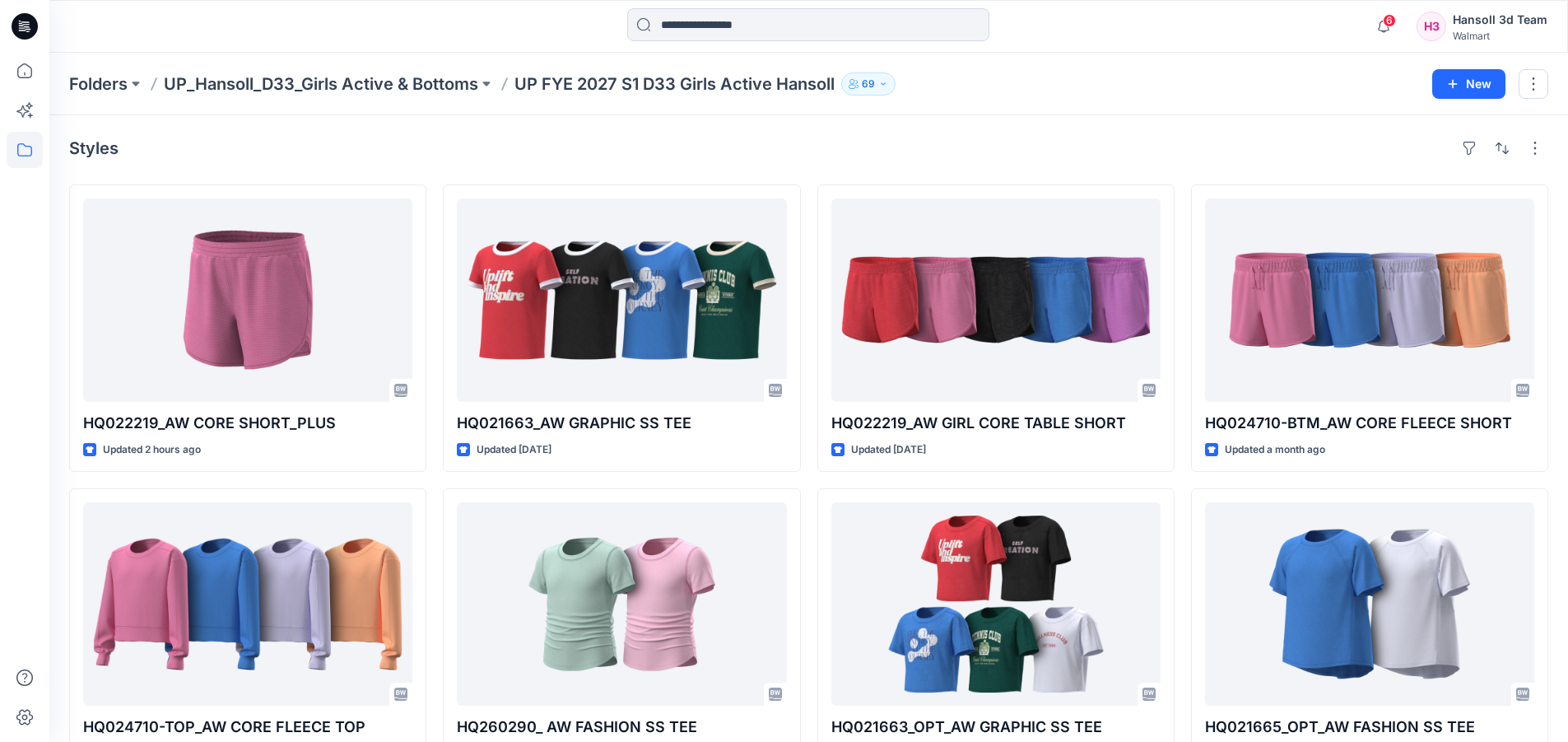
click at [389, 64] on div "Folders UP_Hansoll_D33_Girls Active & Bottoms UP FYE 2027 S1 D33 Girls Active H…" at bounding box center [808, 83] width 1519 height 62
click at [321, 82] on p "UP_Hansoll_D33_Girls Active & Bottoms" at bounding box center [321, 83] width 314 height 23
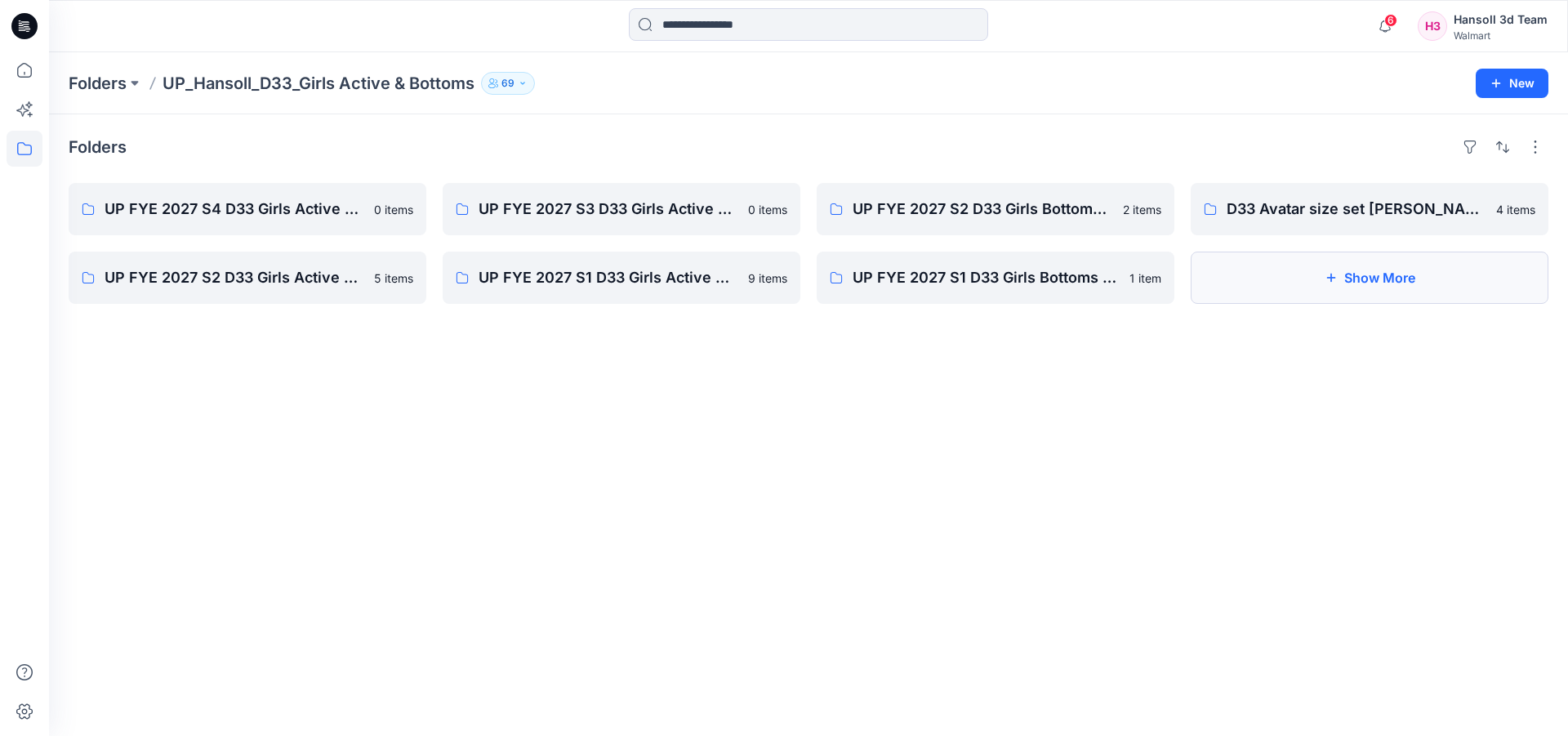
click at [1254, 265] on button "Show More" at bounding box center [1369, 277] width 358 height 52
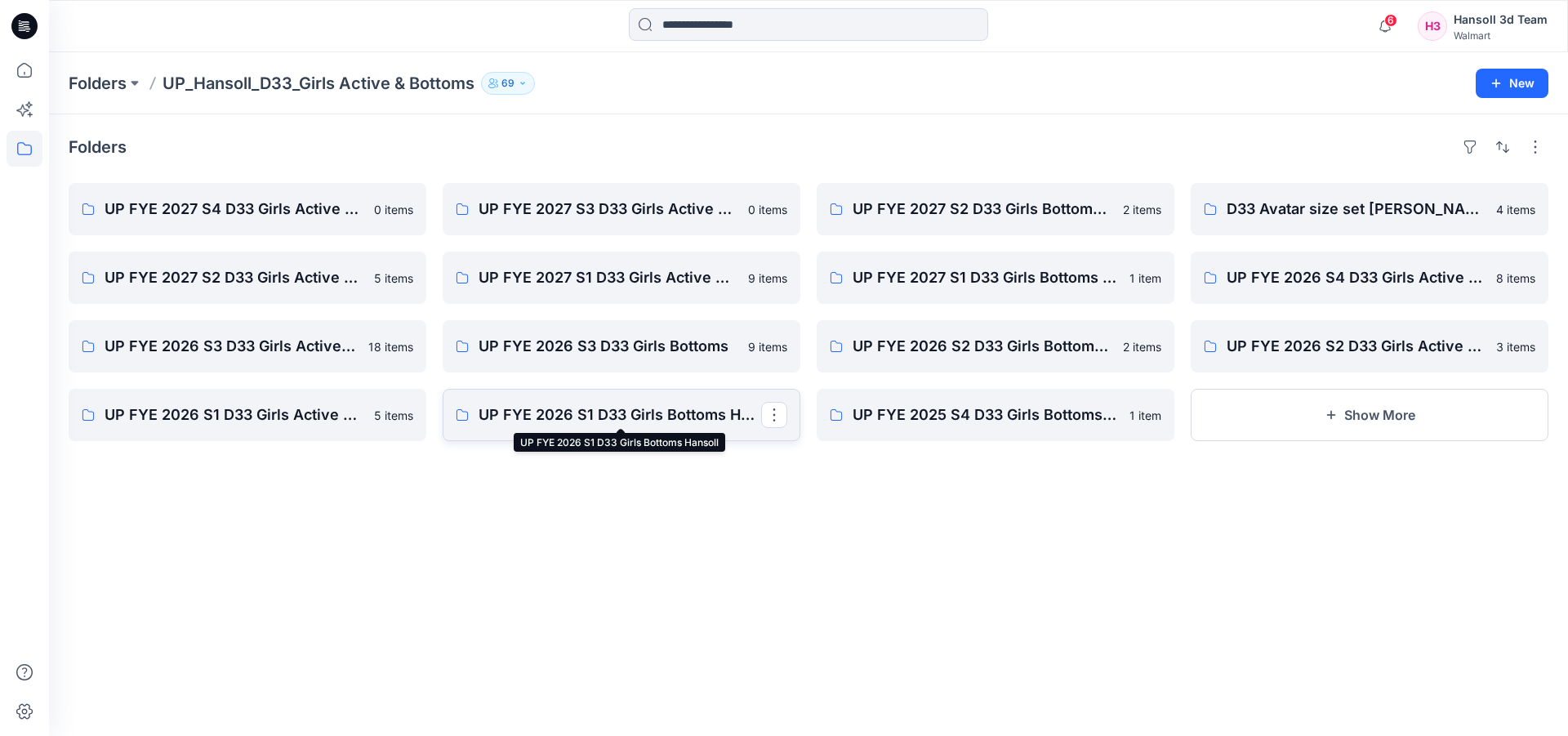
click at [628, 418] on p "UP FYE 2026 S1 D33 Girls Bottoms Hansoll" at bounding box center [620, 414] width 282 height 23
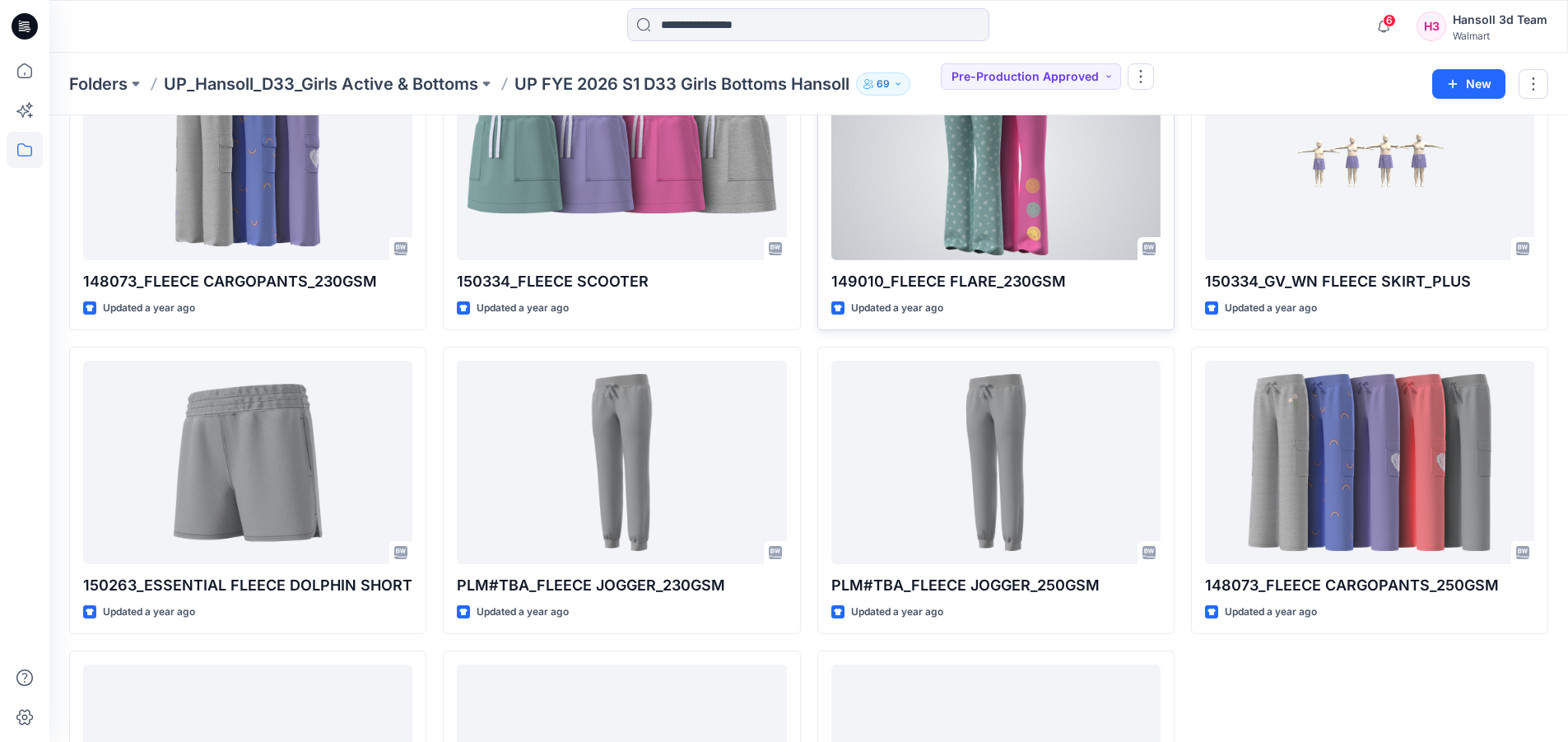
scroll to position [329, 0]
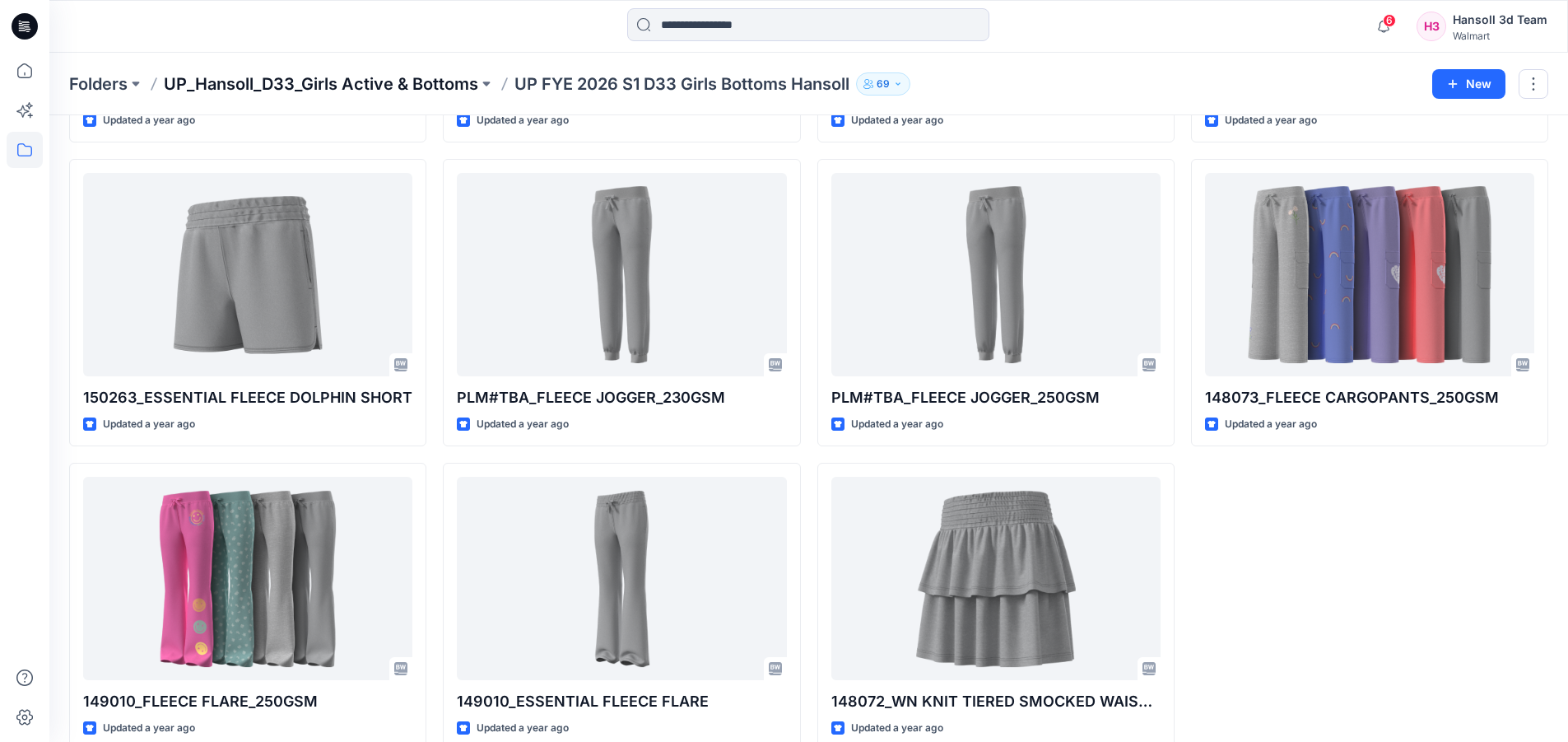
drag, startPoint x: 363, startPoint y: 64, endPoint x: 361, endPoint y: 78, distance: 14.1
click at [363, 64] on div "Folders UP_Hansoll_D33_Girls Active & Bottoms UP FYE 2026 S1 D33 Girls Bottoms …" at bounding box center [808, 83] width 1519 height 62
click at [361, 80] on p "UP_Hansoll_D33_Girls Active & Bottoms" at bounding box center [321, 83] width 314 height 23
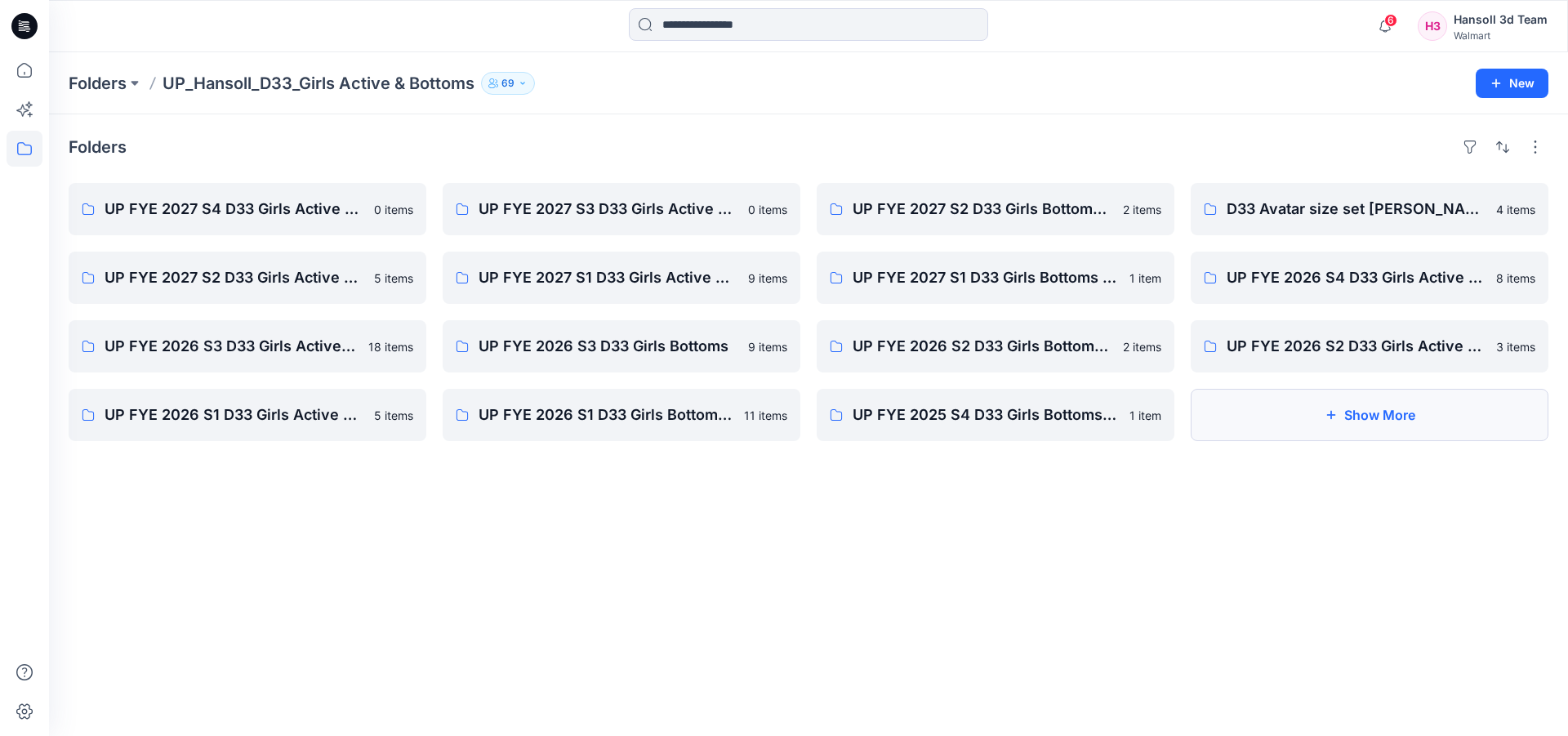
click at [1382, 425] on button "Show More" at bounding box center [1369, 414] width 358 height 52
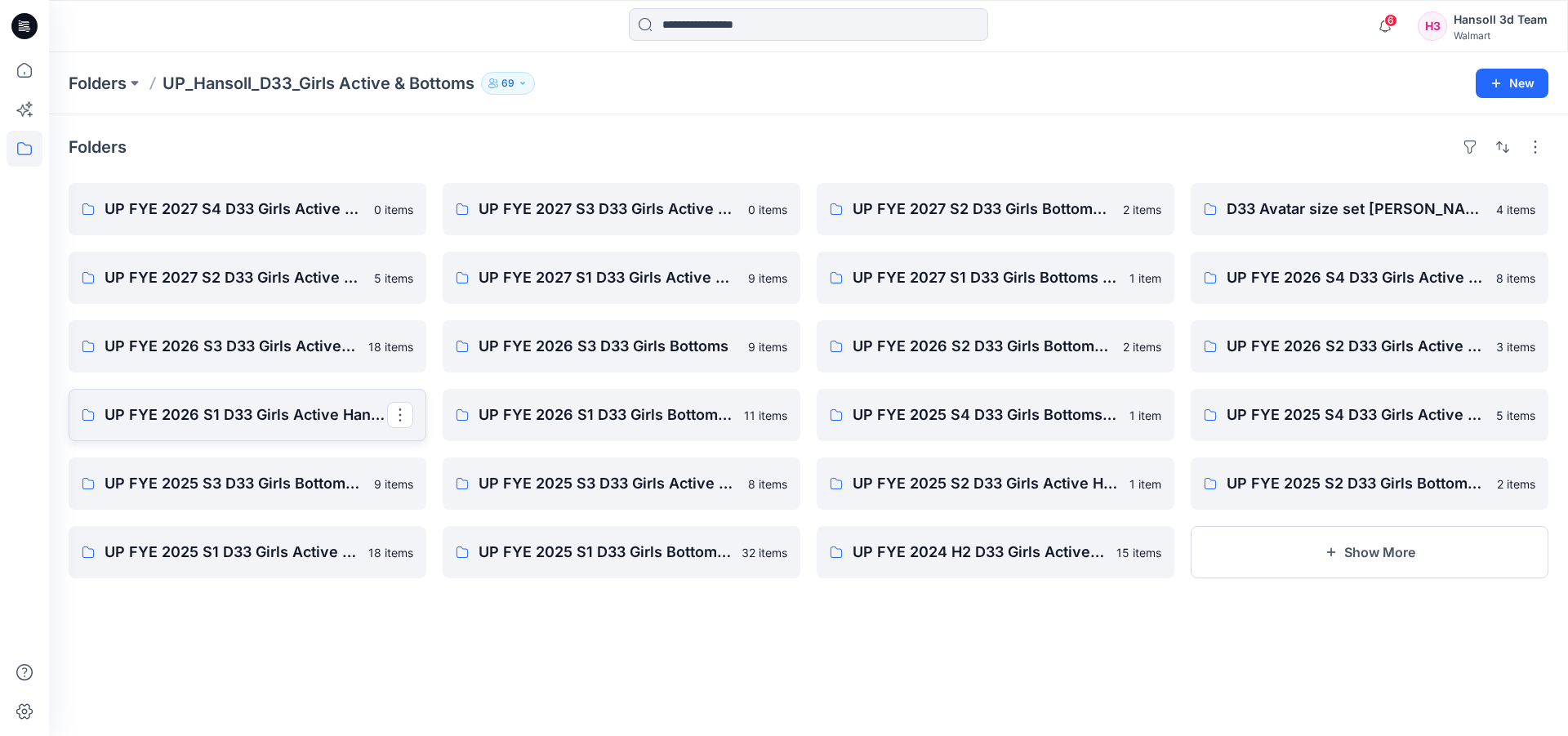
click at [242, 417] on p "UP FYE 2026 S1 D33 Girls Active Hansoll" at bounding box center [246, 414] width 282 height 23
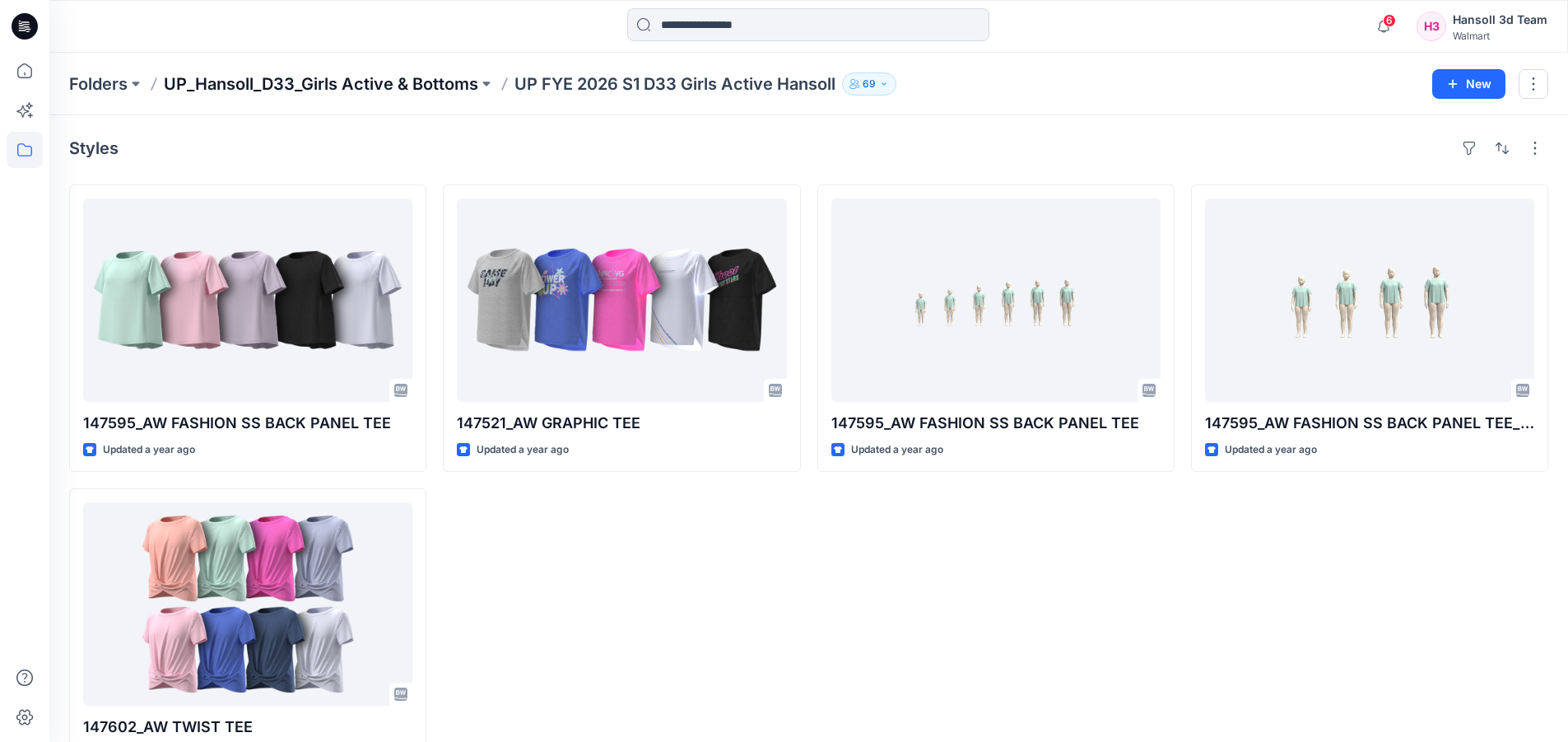
click at [412, 86] on p "UP_Hansoll_D33_Girls Active & Bottoms" at bounding box center [321, 83] width 314 height 23
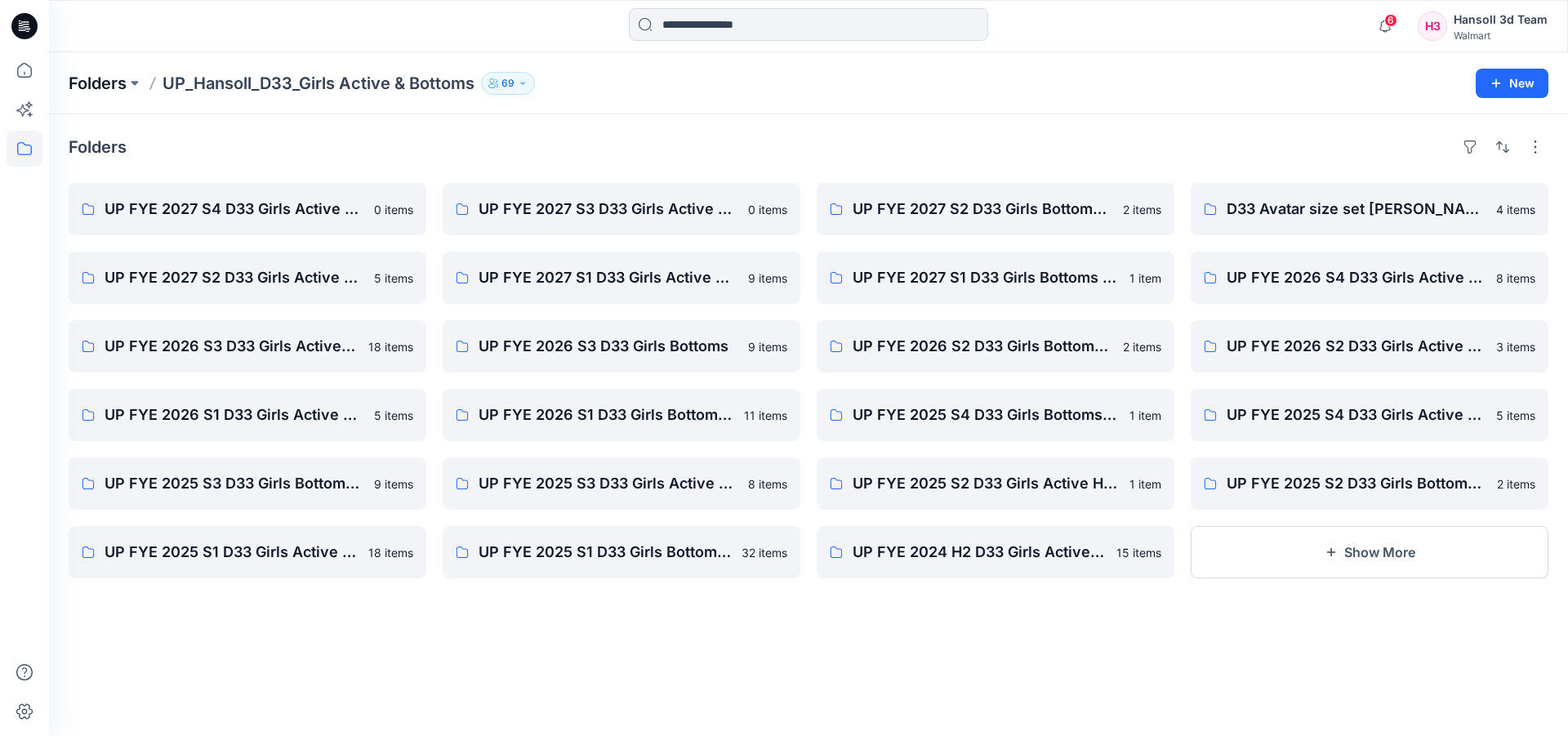
click at [80, 77] on p "Folders" at bounding box center [97, 82] width 58 height 23
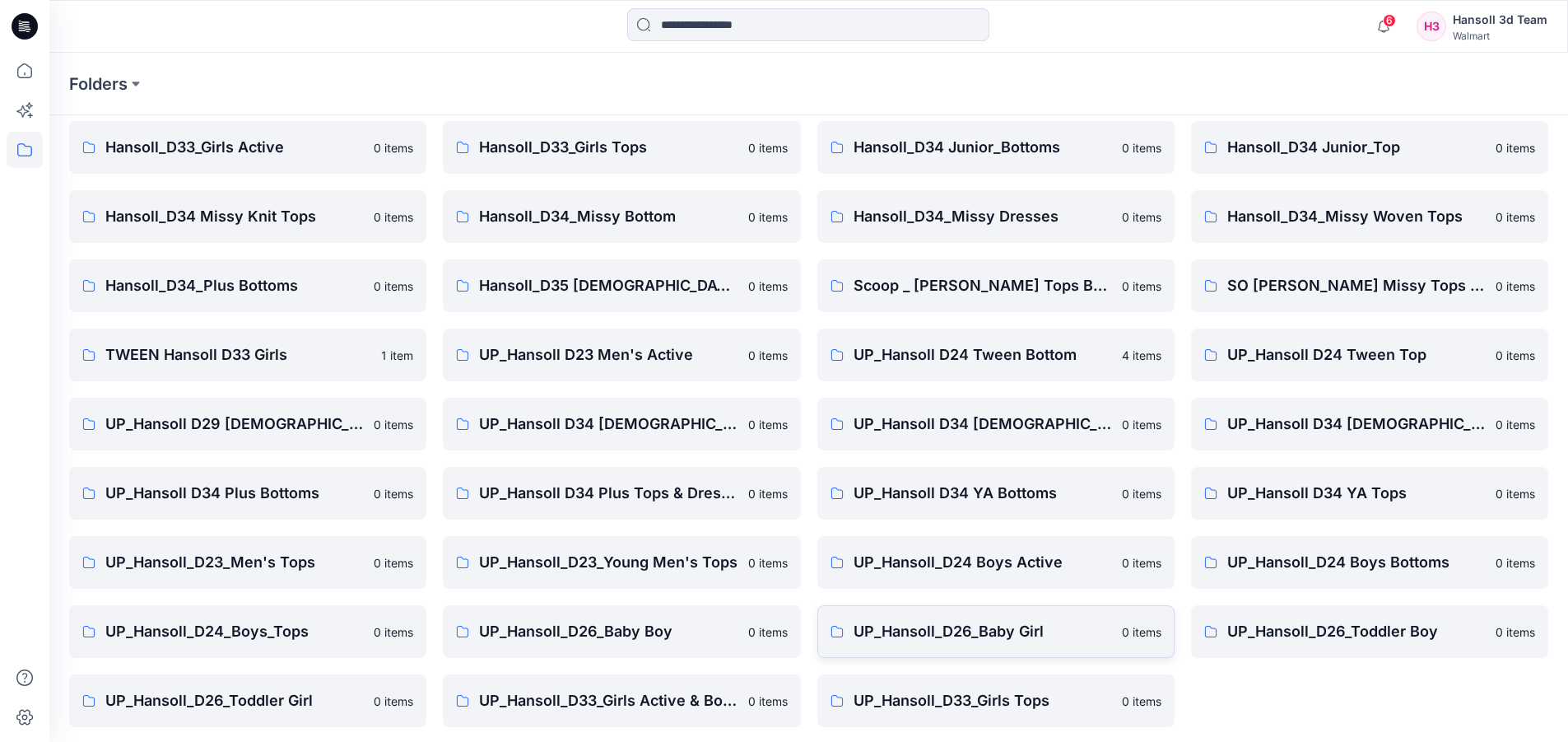
scroll to position [273, 0]
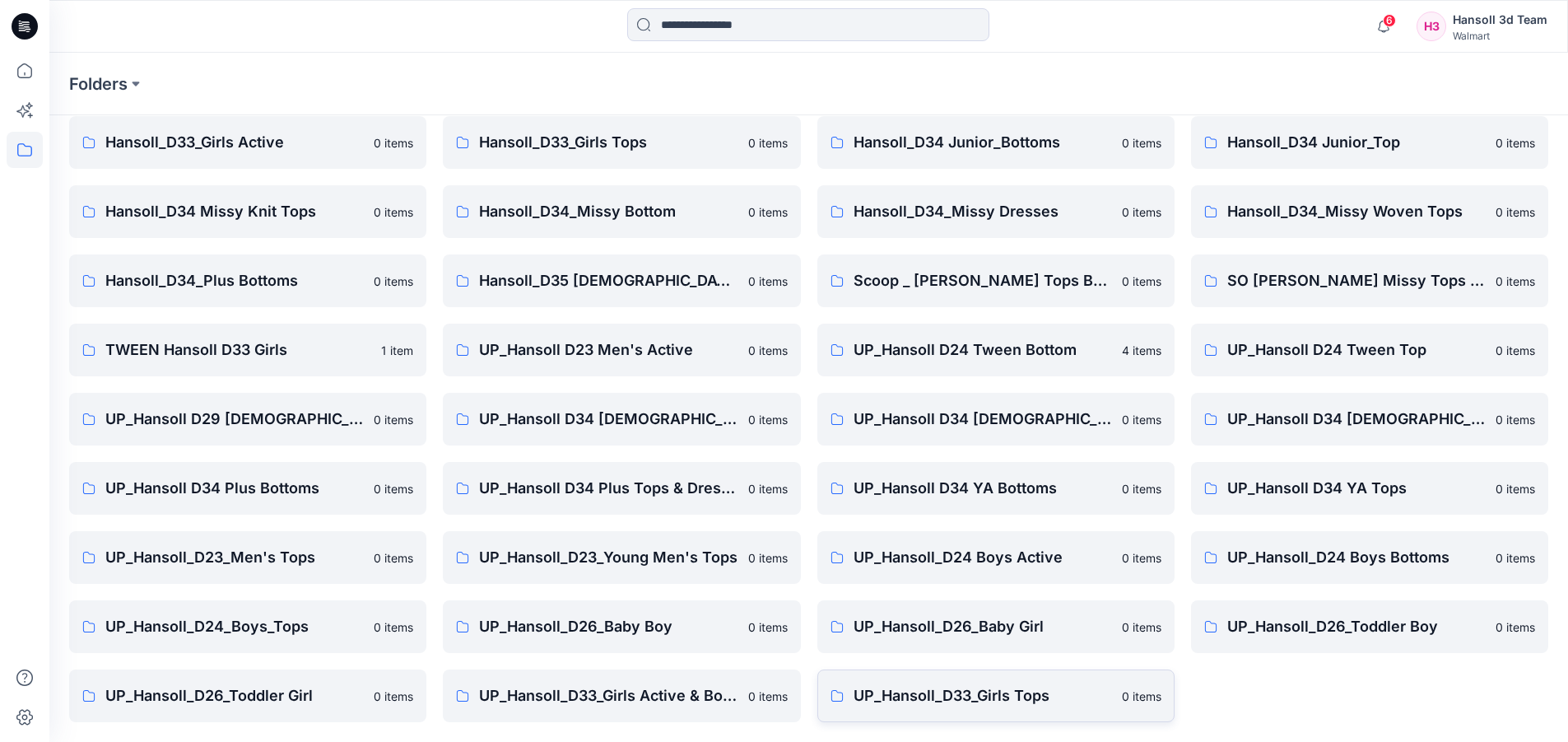
click at [989, 698] on p "UP_Hansoll_D33_Girls Tops" at bounding box center [983, 695] width 259 height 23
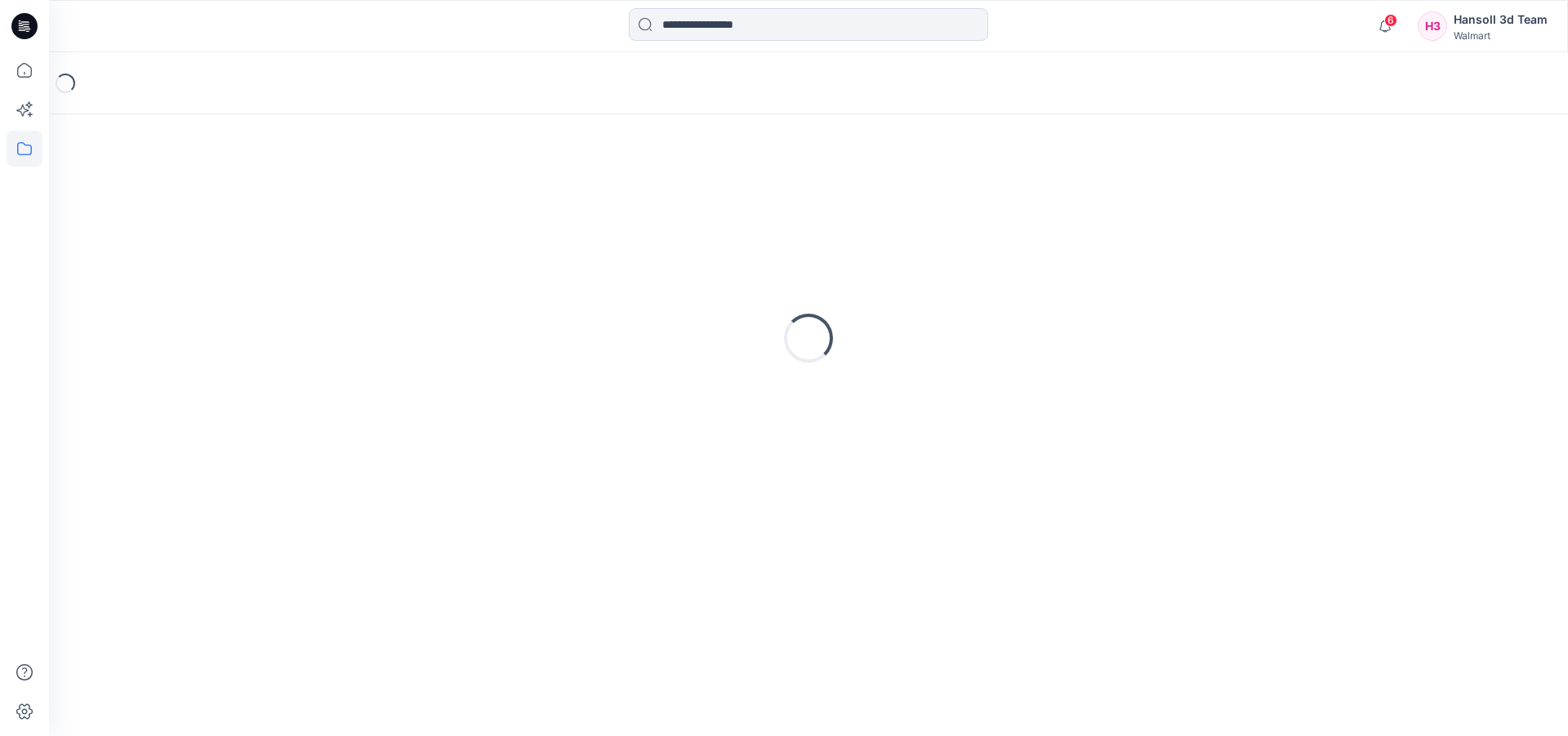
click at [982, 692] on div "Loading..." at bounding box center [808, 425] width 1519 height 621
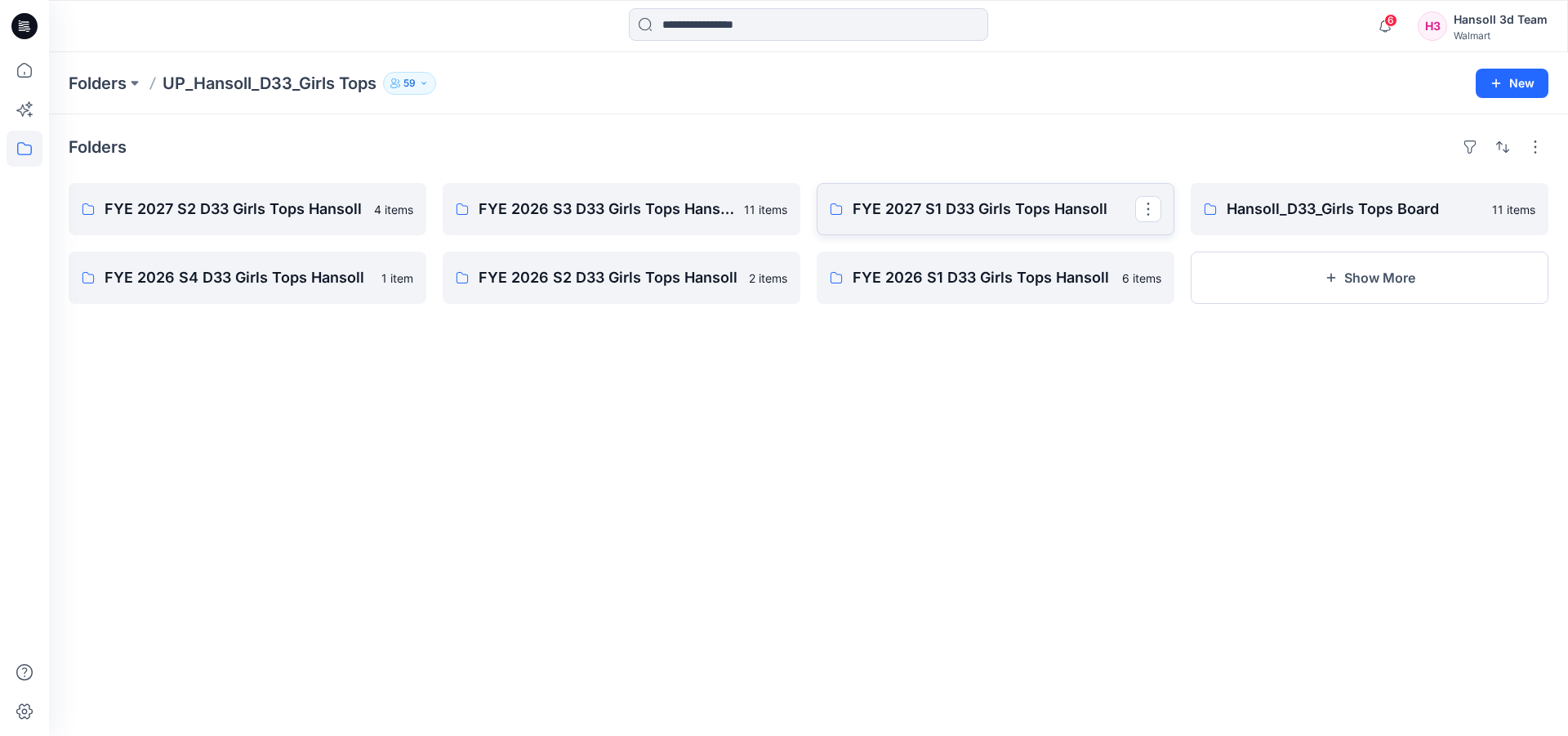
click at [937, 193] on link "FYE 2027 S1 D33 Girls Tops Hansoll" at bounding box center [995, 209] width 358 height 52
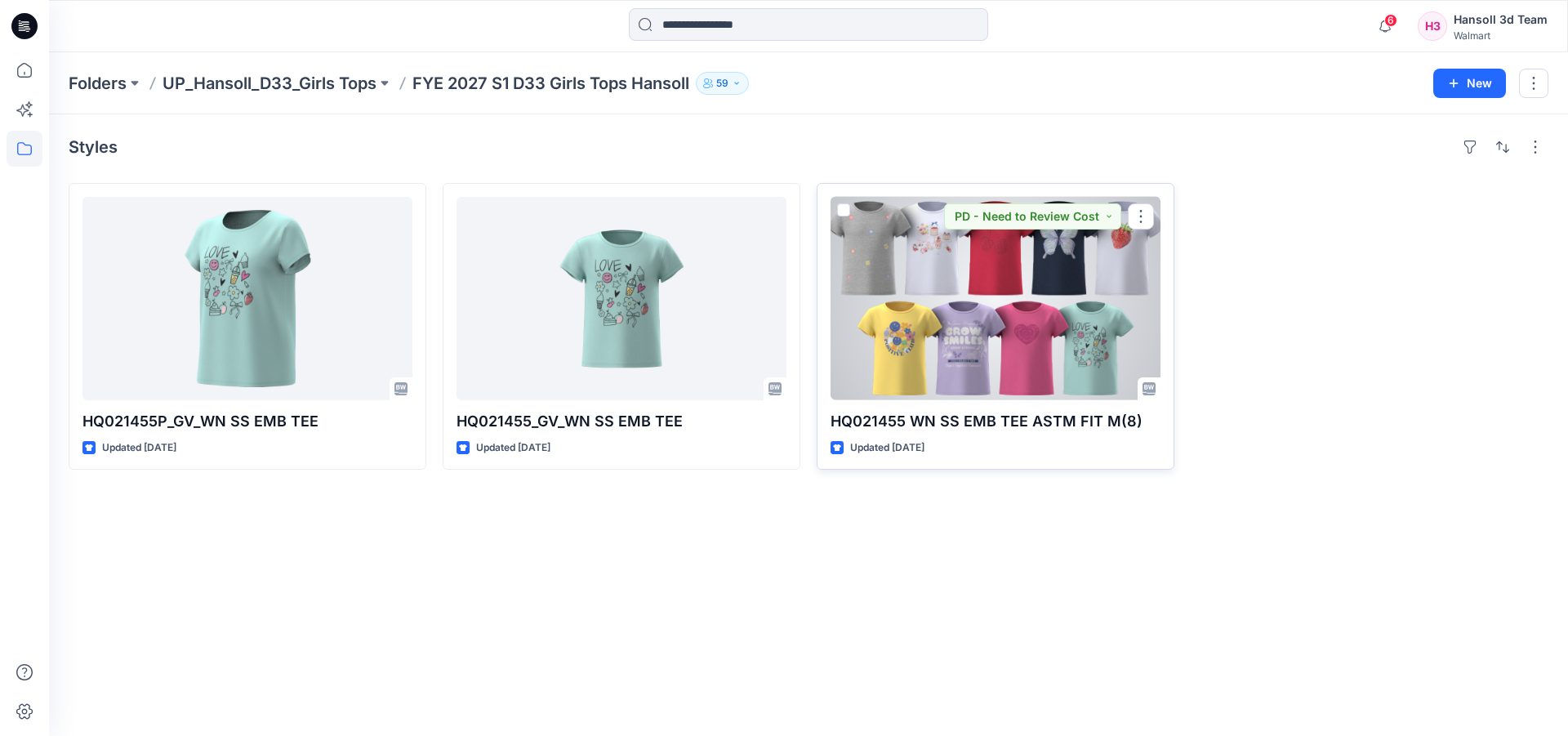
click at [1031, 340] on div at bounding box center [995, 298] width 330 height 203
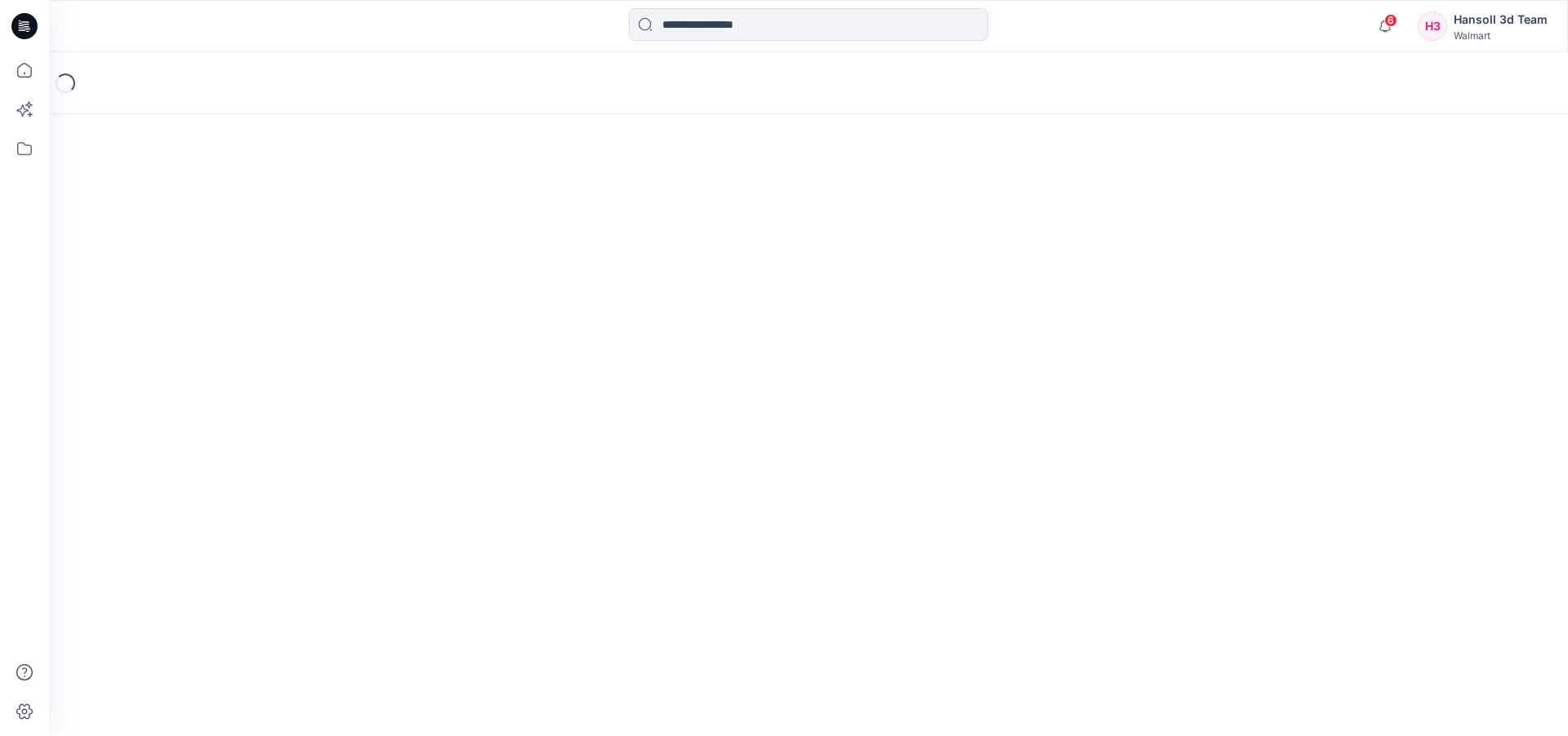
click at [1031, 340] on div "Loading..." at bounding box center [808, 393] width 1519 height 683
